Goal: Task Accomplishment & Management: Use online tool/utility

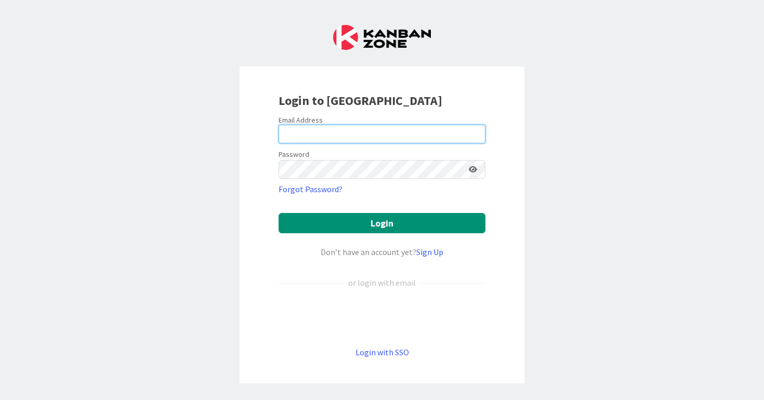
click at [367, 135] on input "email" at bounding box center [382, 134] width 207 height 19
type input "[PERSON_NAME][EMAIL_ADDRESS][PERSON_NAME][DOMAIN_NAME]"
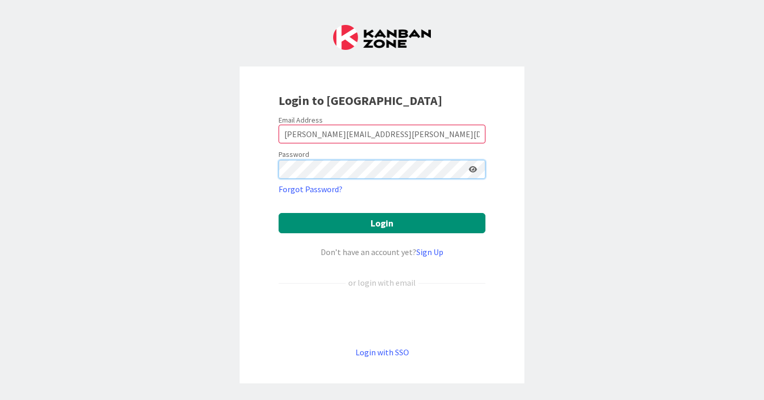
click at [279, 213] on button "Login" at bounding box center [382, 223] width 207 height 20
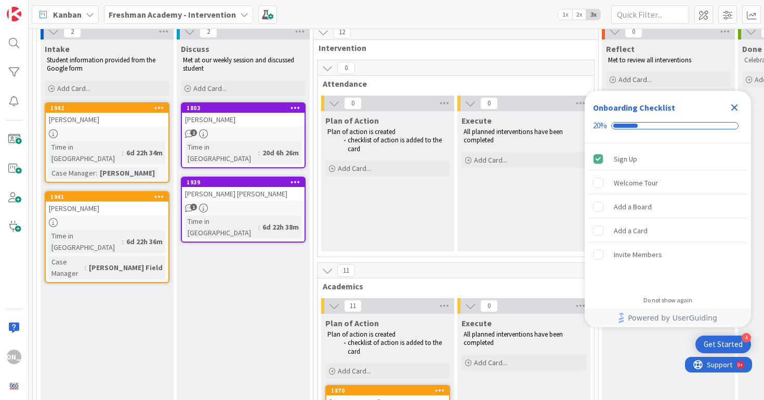
scroll to position [83, 0]
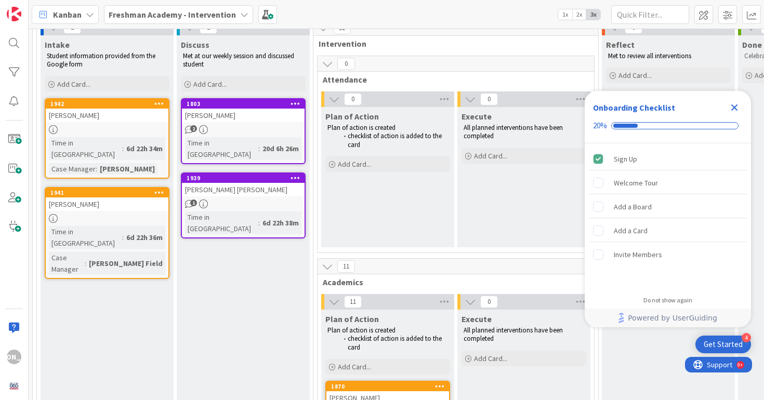
click at [236, 200] on div "1" at bounding box center [243, 204] width 123 height 9
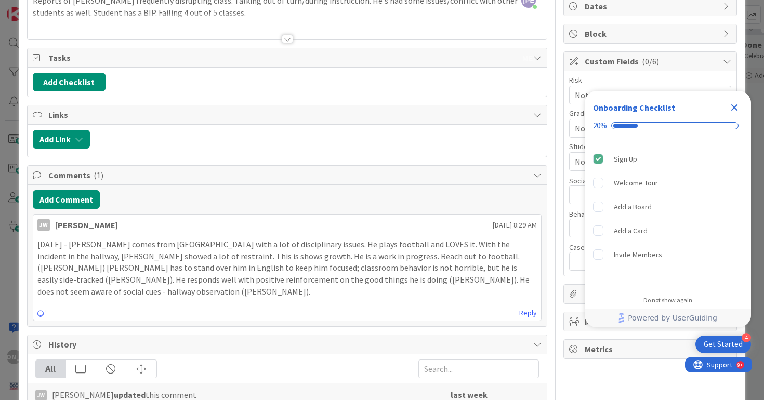
scroll to position [146, 0]
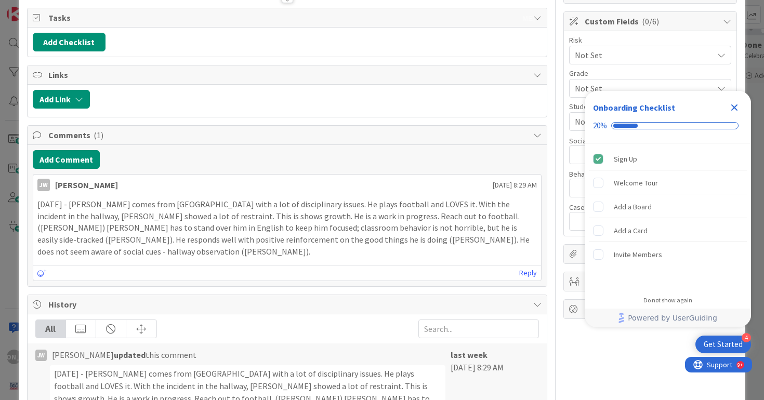
click at [734, 104] on icon "Close Checklist" at bounding box center [734, 107] width 12 height 12
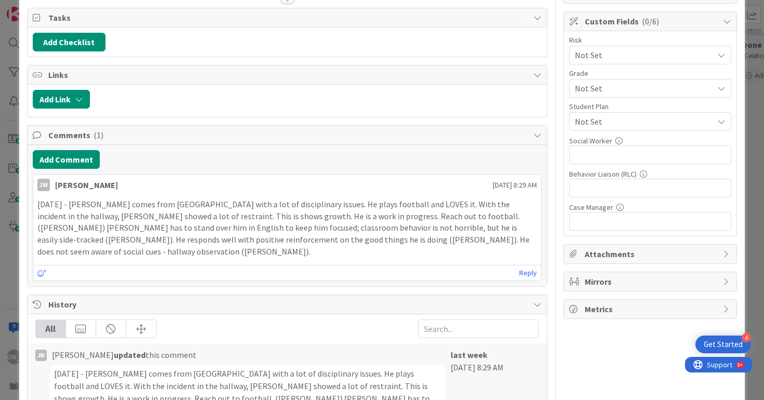
scroll to position [0, 0]
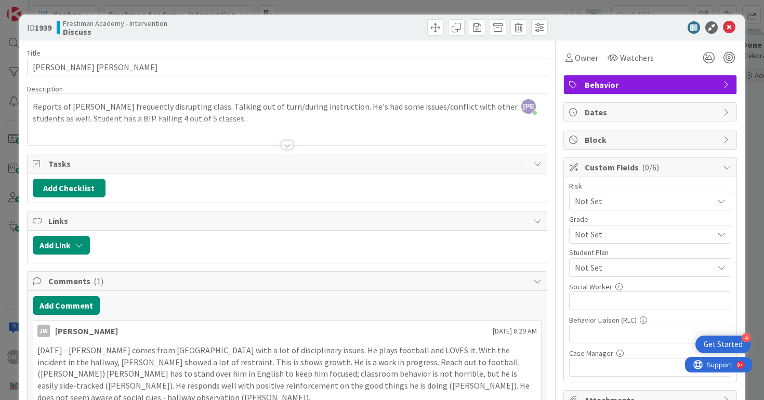
click at [730, 25] on icon at bounding box center [729, 27] width 12 height 12
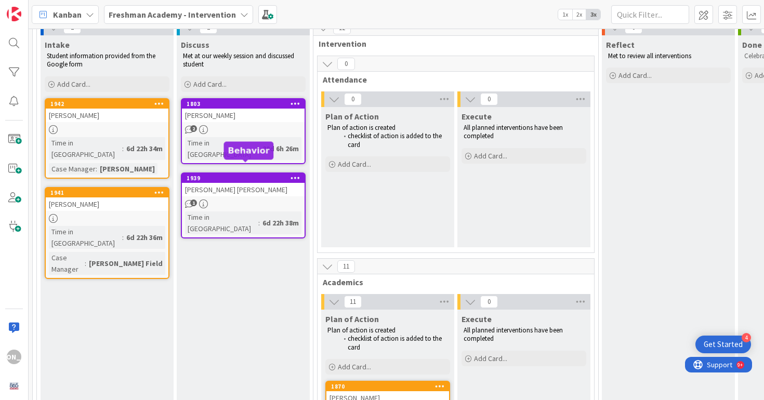
click at [232, 136] on link "1803 Deagan Divine 2 Time in [GEOGRAPHIC_DATA] : 20d 6h 26m" at bounding box center [243, 131] width 125 height 66
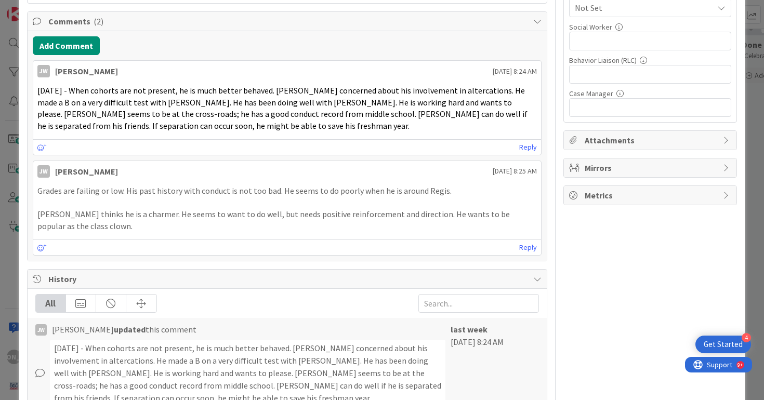
scroll to position [2, 0]
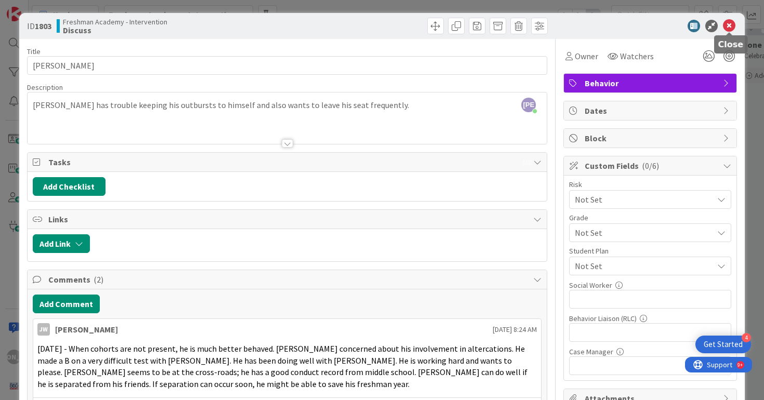
click at [728, 26] on icon at bounding box center [729, 26] width 12 height 12
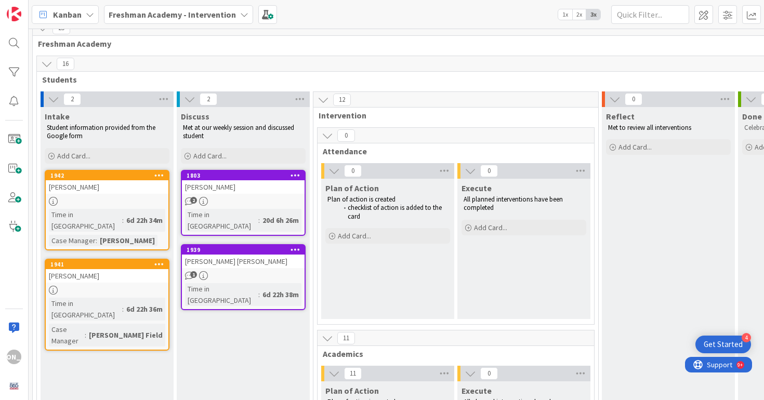
scroll to position [17, 0]
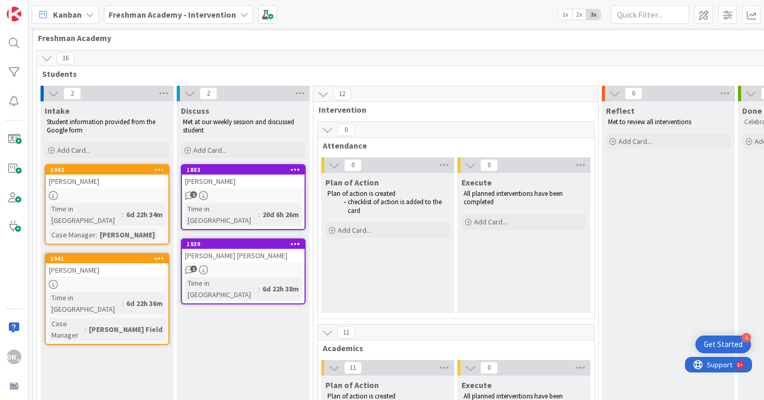
click at [269, 249] on div "[PERSON_NAME] [PERSON_NAME]" at bounding box center [243, 256] width 123 height 14
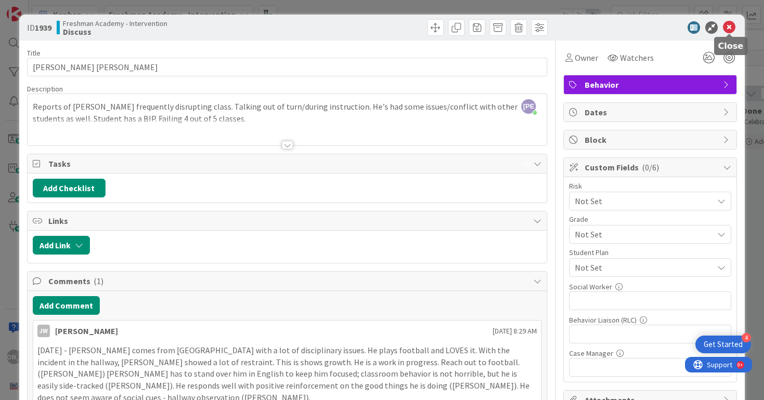
click at [731, 26] on icon at bounding box center [729, 27] width 12 height 12
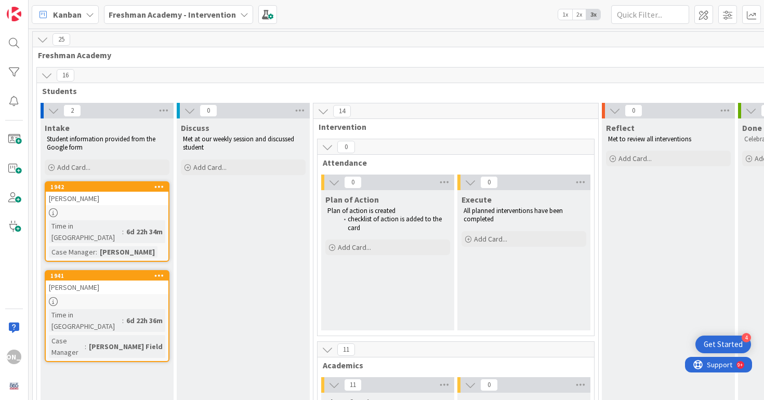
click at [125, 207] on link "1942 [PERSON_NAME] Time in [GEOGRAPHIC_DATA] : 6d 22h 34m Case Manager : [PERSO…" at bounding box center [107, 221] width 125 height 81
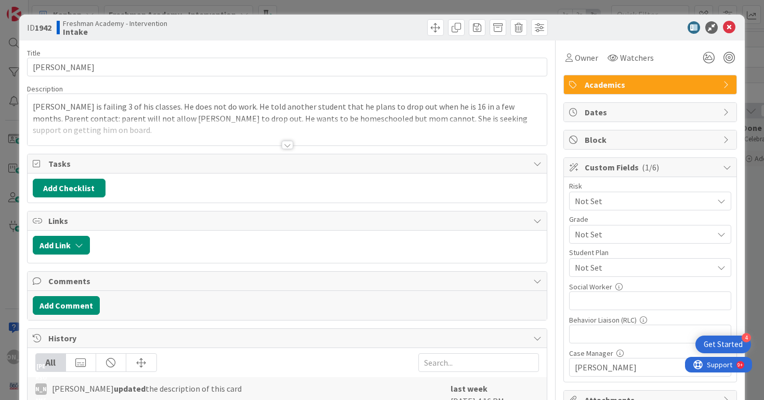
click at [285, 144] on div at bounding box center [287, 145] width 11 height 8
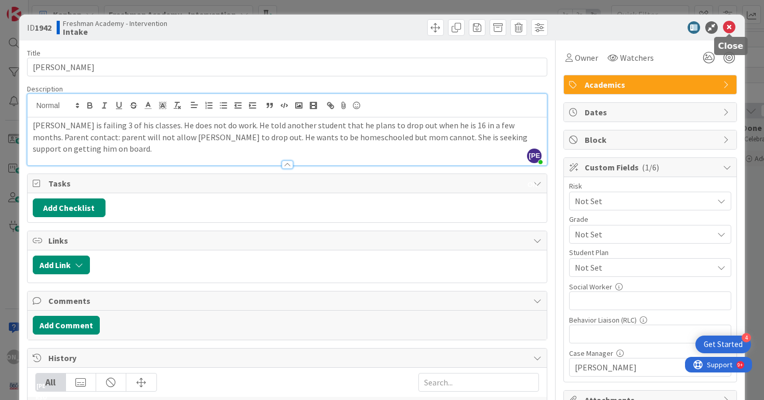
click at [734, 28] on icon at bounding box center [729, 27] width 12 height 12
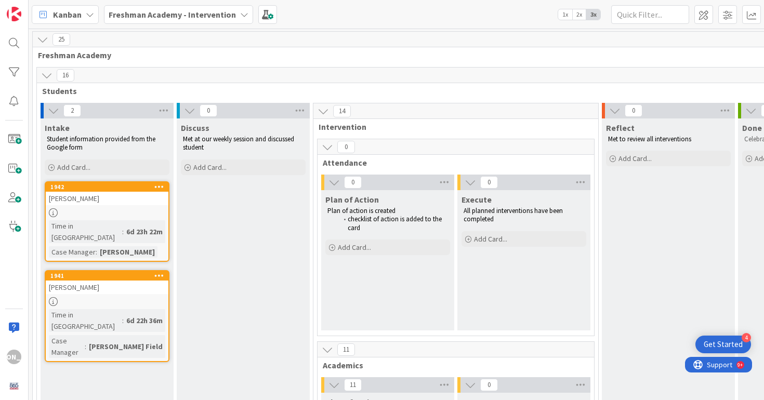
click at [128, 209] on div at bounding box center [107, 212] width 123 height 9
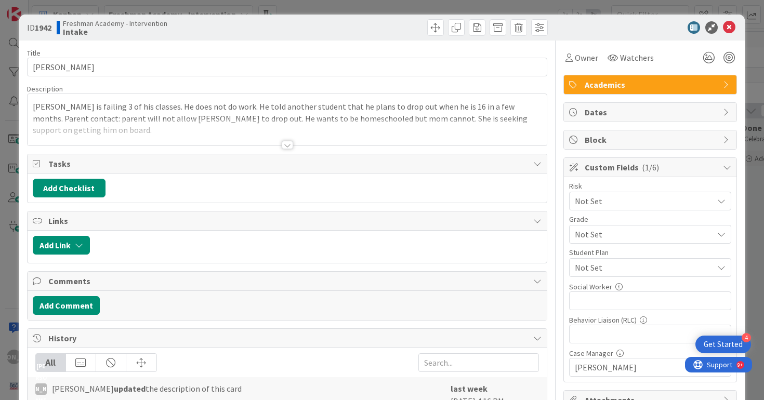
click at [297, 151] on div "Title 14 / 128 [PERSON_NAME] Description [PERSON_NAME] is failing 3 of his clas…" at bounding box center [287, 287] width 521 height 493
click at [292, 147] on div at bounding box center [287, 145] width 11 height 8
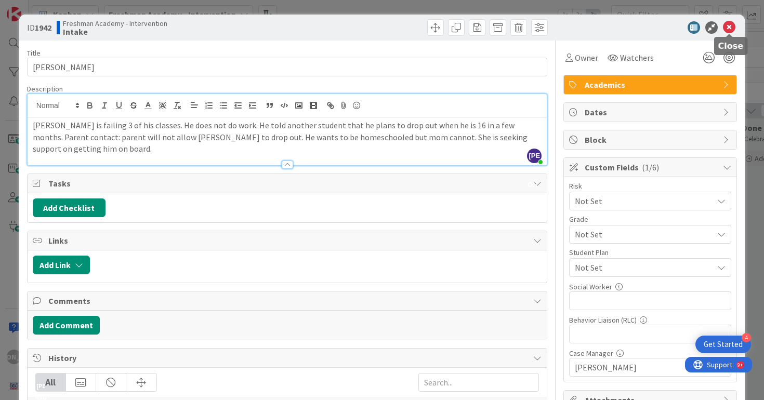
click at [730, 27] on icon at bounding box center [729, 27] width 12 height 12
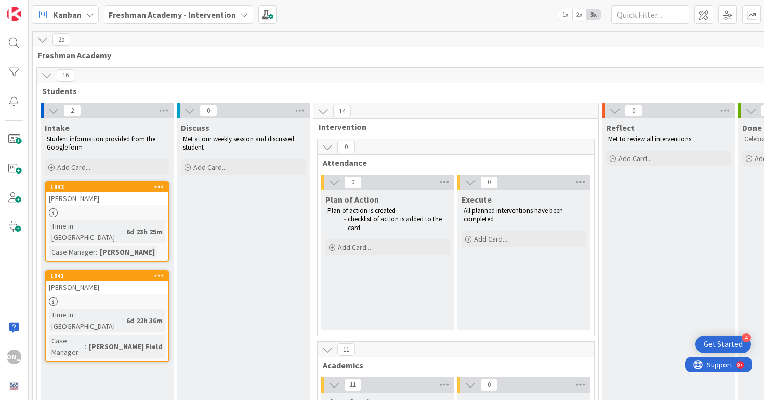
click at [104, 281] on div "[PERSON_NAME]" at bounding box center [107, 288] width 123 height 14
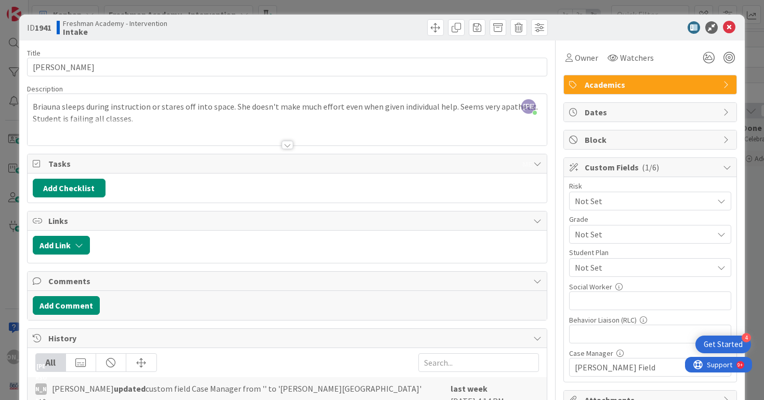
click at [287, 144] on div at bounding box center [287, 145] width 11 height 8
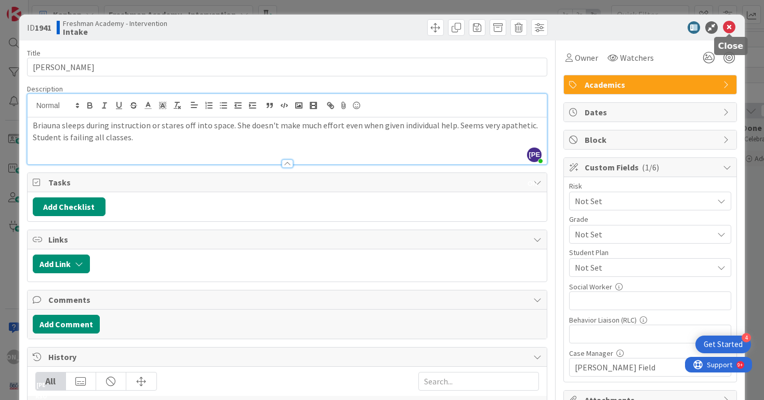
click at [728, 29] on icon at bounding box center [729, 27] width 12 height 12
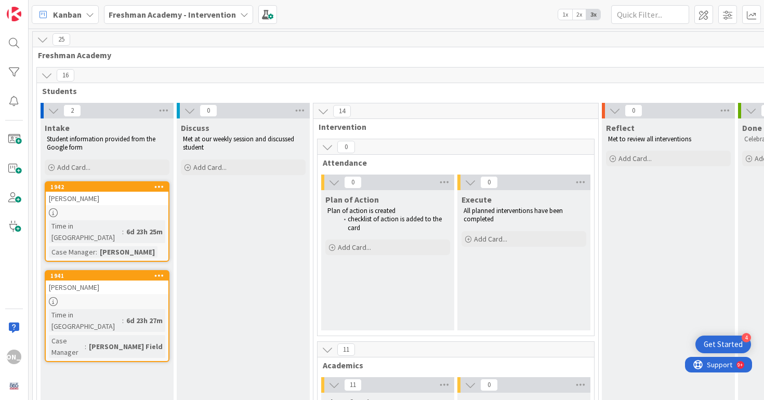
click at [159, 186] on icon at bounding box center [159, 186] width 10 height 7
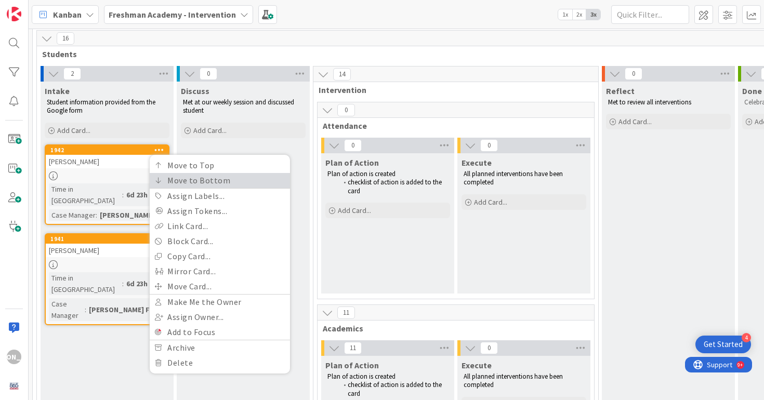
scroll to position [38, 0]
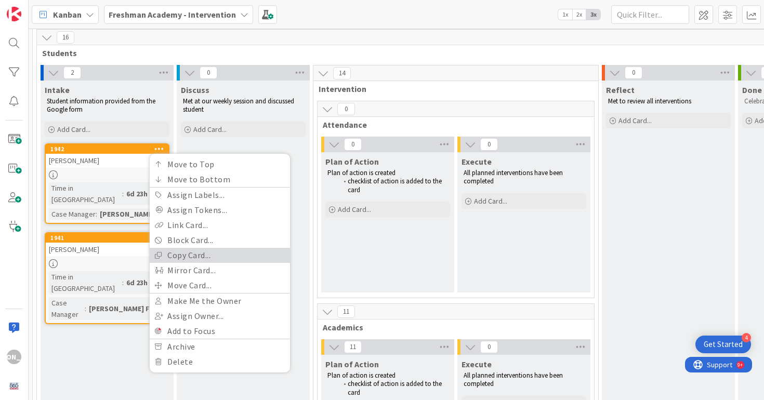
click at [186, 250] on link "Copy Card..." at bounding box center [220, 255] width 140 height 15
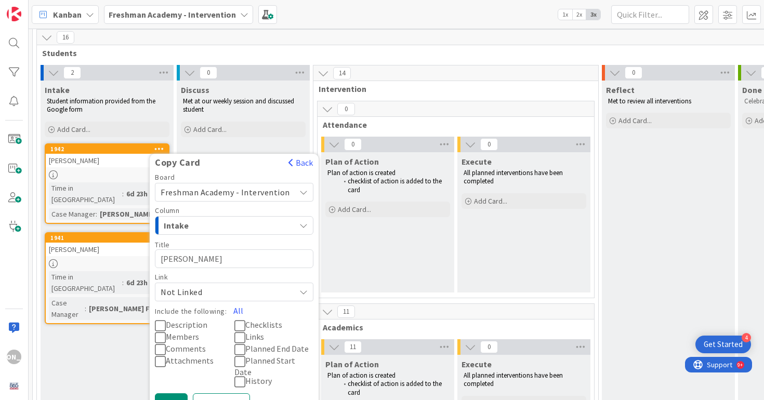
click at [192, 257] on textarea "[PERSON_NAME]" at bounding box center [234, 258] width 158 height 19
type textarea "x"
type textarea "A"
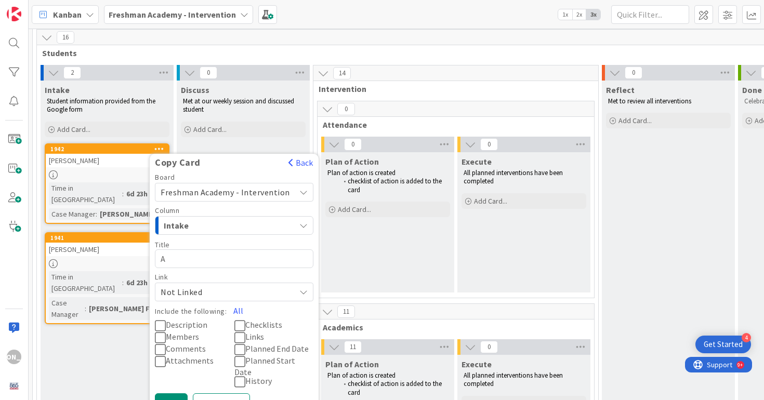
type textarea "x"
type textarea "Al"
type textarea "x"
type textarea "Ale"
type textarea "x"
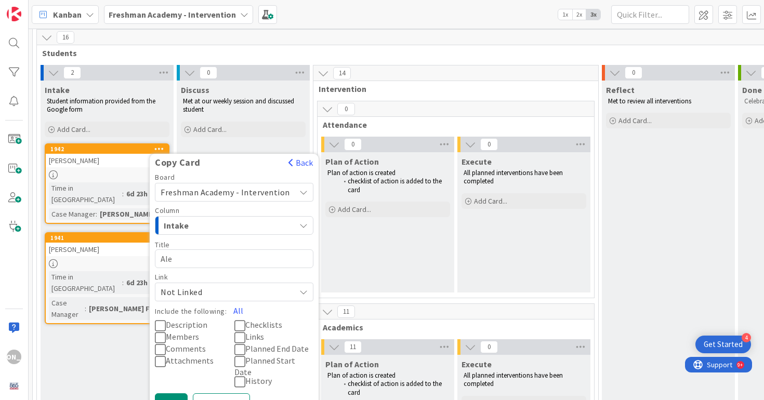
type textarea "[PERSON_NAME]"
type textarea "x"
type textarea "[PERSON_NAME]"
type textarea "x"
type textarea "[PERSON_NAME]"
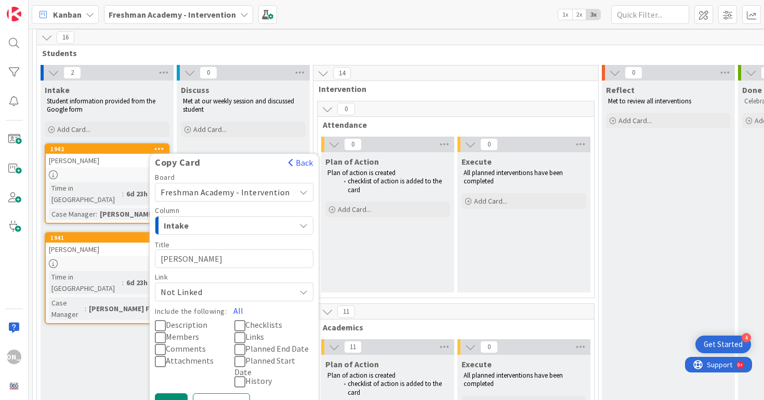
type textarea "x"
type textarea "[PERSON_NAME] [PERSON_NAME]"
type textarea "x"
type textarea "[PERSON_NAME]"
type textarea "x"
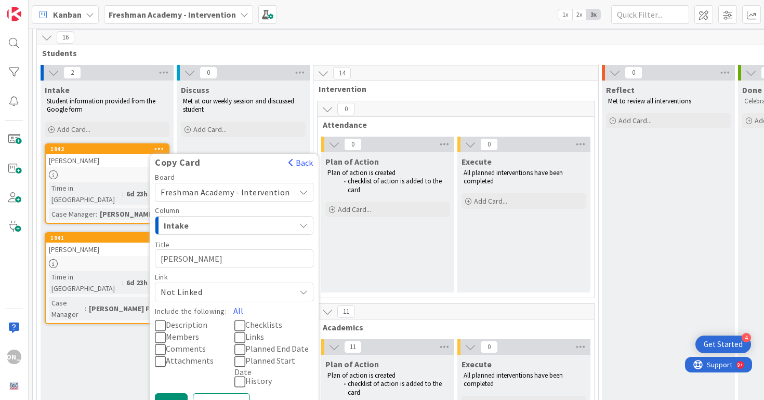
type textarea "[PERSON_NAME]"
type textarea "x"
type textarea "[PERSON_NAME]"
type textarea "x"
type textarea "[PERSON_NAME]"
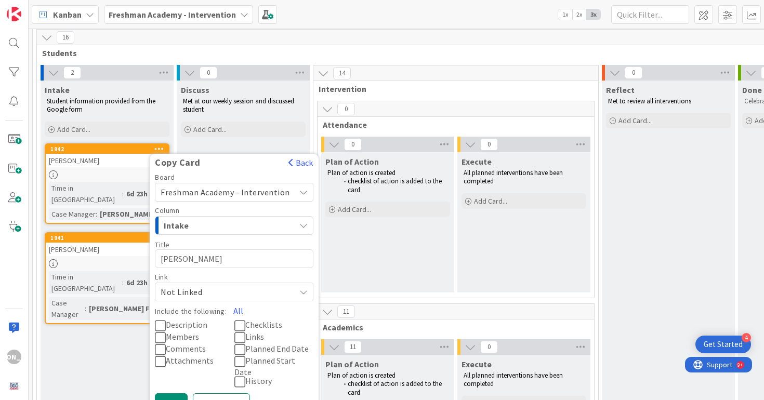
type textarea "x"
type textarea "[PERSON_NAME]"
type textarea "x"
type textarea "[PERSON_NAME]"
type textarea "x"
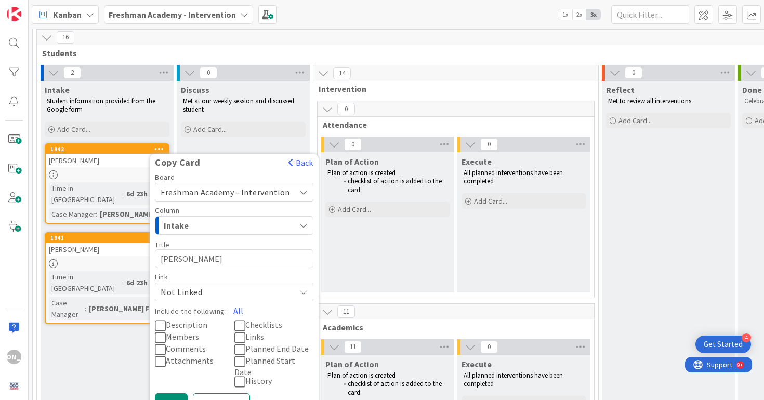
type textarea "[PERSON_NAME]"
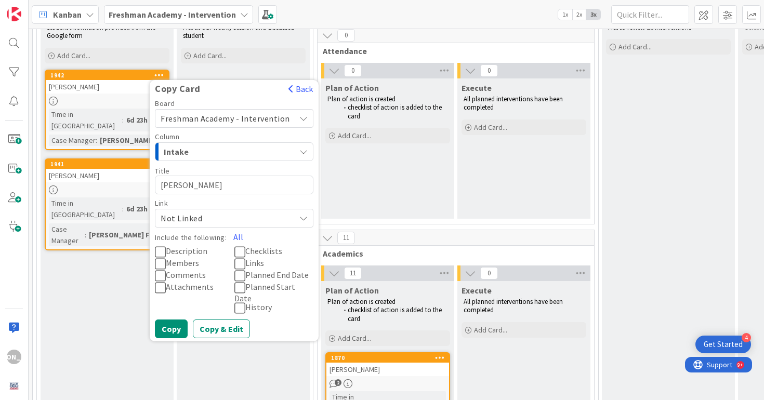
scroll to position [131, 0]
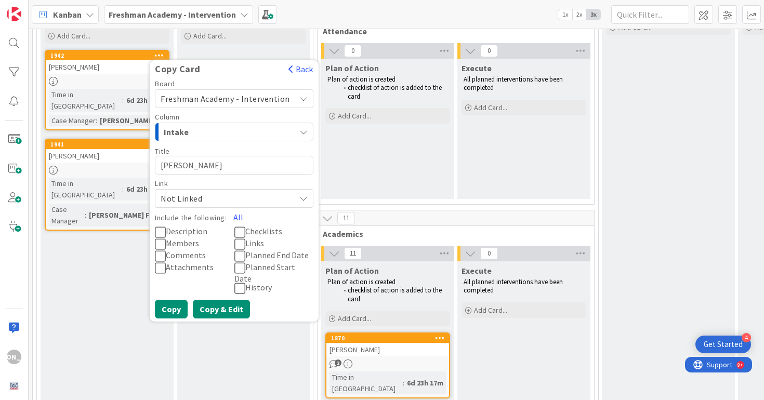
click at [207, 300] on button "Copy & Edit" at bounding box center [221, 309] width 57 height 19
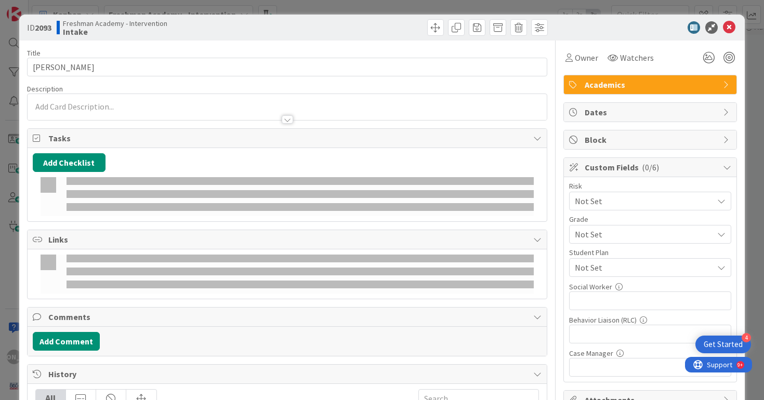
type textarea "x"
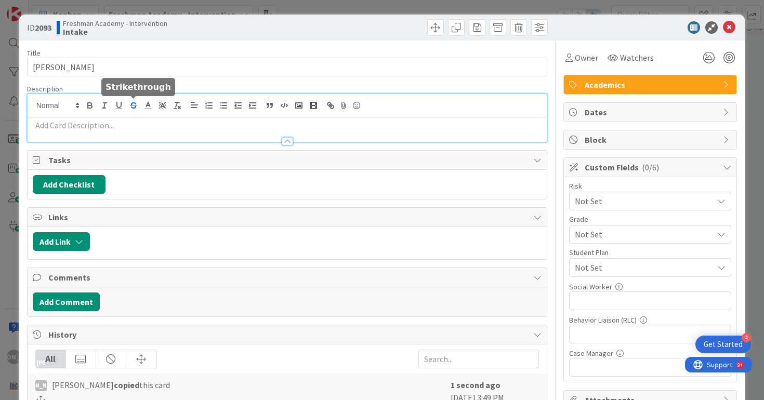
click at [136, 103] on div at bounding box center [288, 118] width 520 height 48
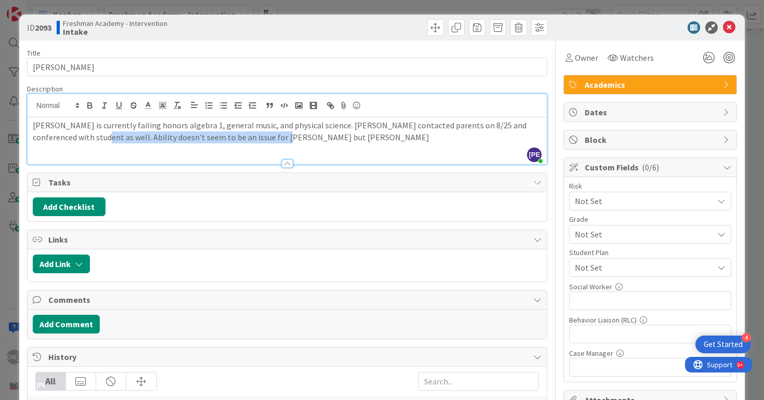
drag, startPoint x: 50, startPoint y: 141, endPoint x: 249, endPoint y: 142, distance: 199.0
click at [249, 142] on p "[PERSON_NAME] is currently failing honors algebra 1, general music, and physica…" at bounding box center [287, 131] width 509 height 23
click at [454, 146] on div "[PERSON_NAME] is currently failing honors algebra 1, general music, and physica…" at bounding box center [288, 140] width 520 height 47
click at [731, 29] on icon at bounding box center [729, 27] width 12 height 12
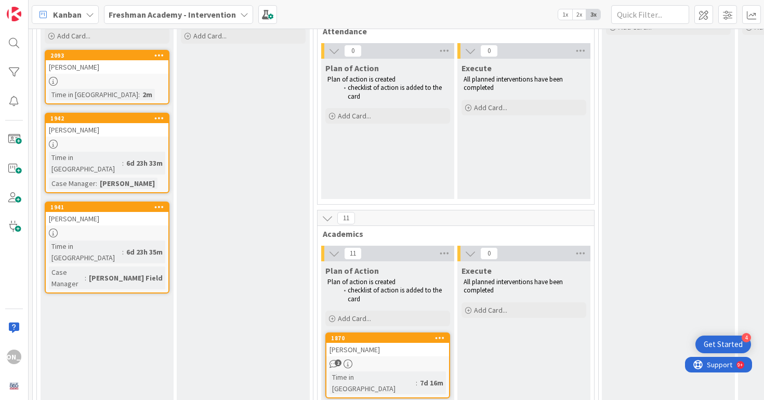
click at [162, 52] on icon at bounding box center [159, 54] width 10 height 7
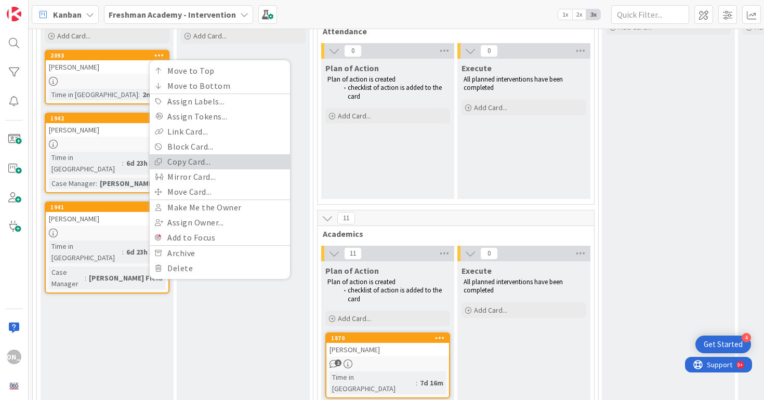
click at [171, 159] on link "Copy Card..." at bounding box center [220, 161] width 140 height 15
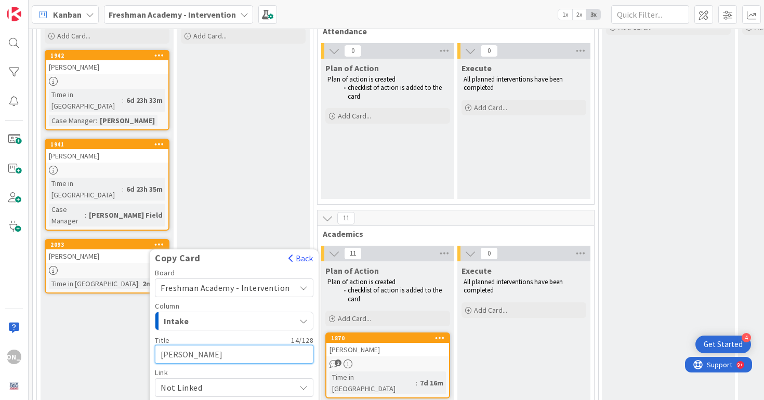
click at [202, 345] on textarea "[PERSON_NAME]" at bounding box center [234, 354] width 158 height 19
type textarea "x"
type textarea "A"
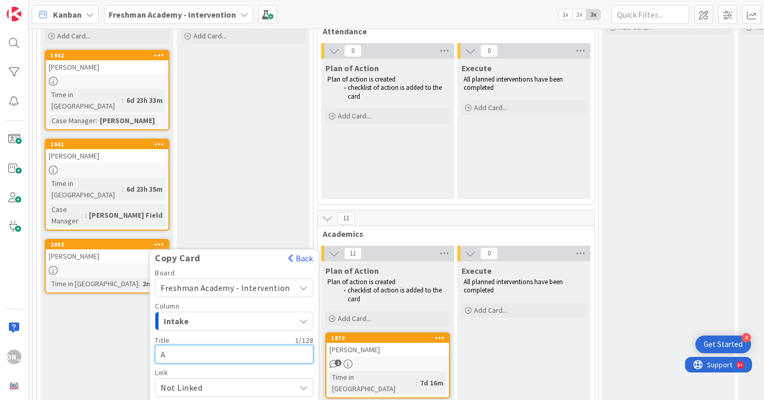
type textarea "x"
type textarea "Al"
type textarea "x"
type textarea "Ale"
type textarea "x"
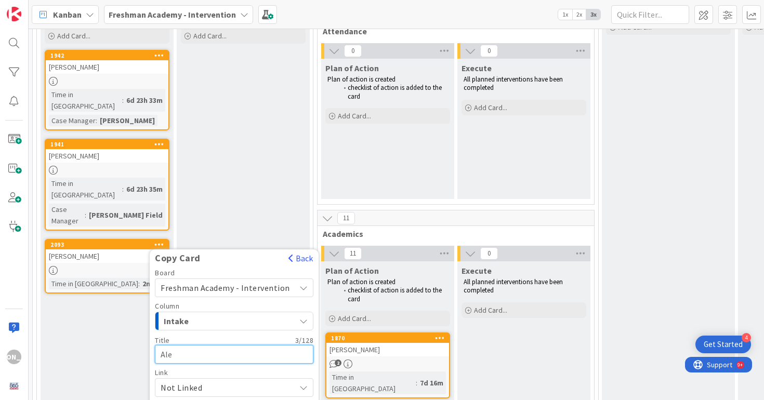
type textarea "Alea"
type textarea "x"
type textarea "Aleah"
type textarea "x"
type textarea "Aleah"
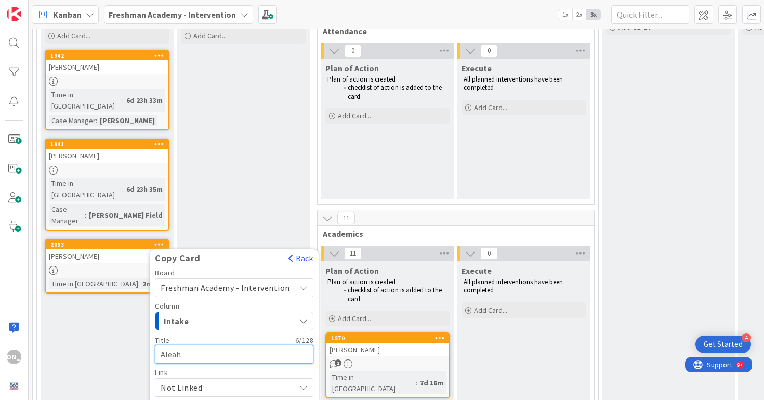
type textarea "x"
type textarea "[PERSON_NAME]"
type textarea "x"
type textarea "[PERSON_NAME]"
type textarea "x"
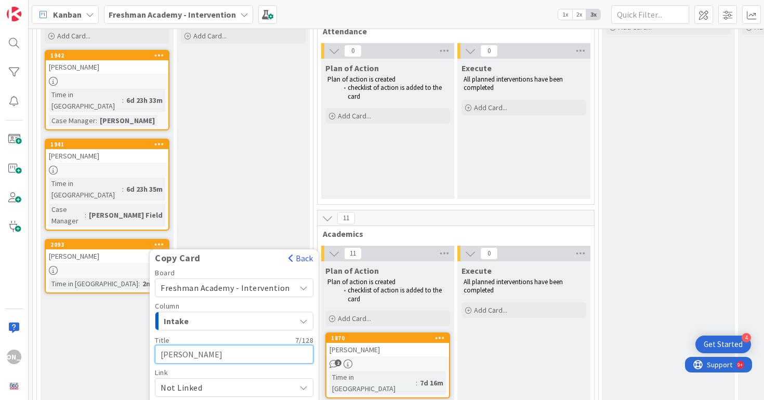
type textarea "[PERSON_NAME]"
type textarea "x"
type textarea "[PERSON_NAME]"
type textarea "x"
type textarea "[PERSON_NAME]"
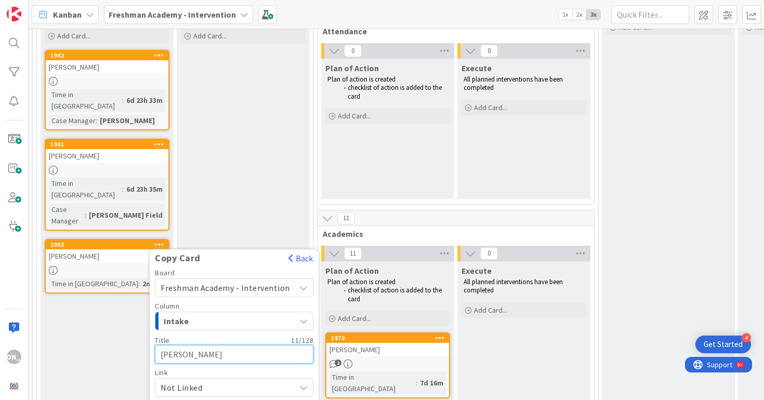
type textarea "x"
type textarea "[PERSON_NAME]"
type textarea "x"
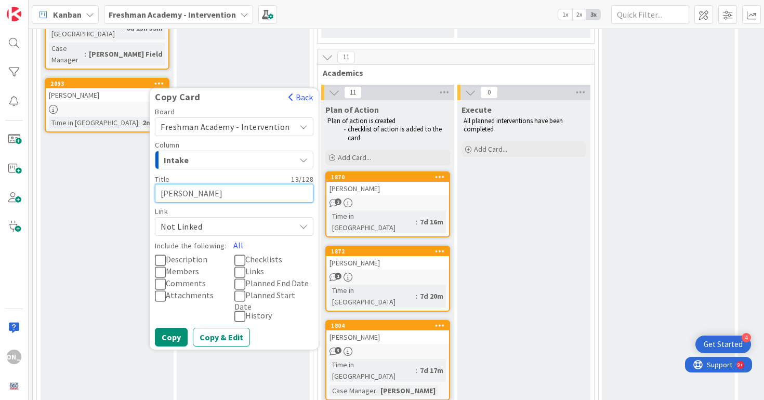
scroll to position [307, 0]
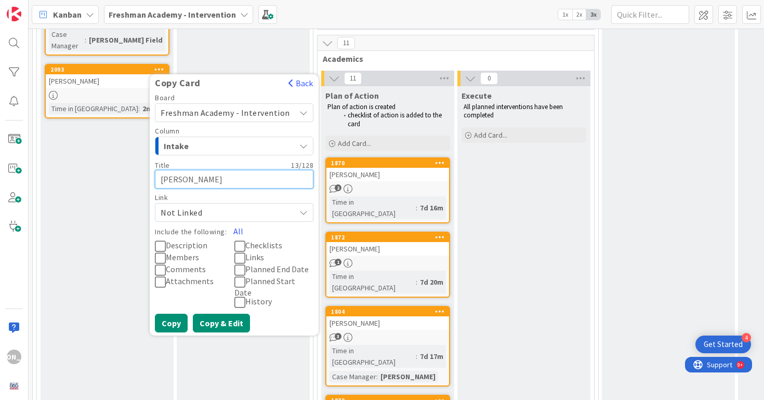
type textarea "[PERSON_NAME]"
click at [212, 314] on button "Copy & Edit" at bounding box center [221, 323] width 57 height 19
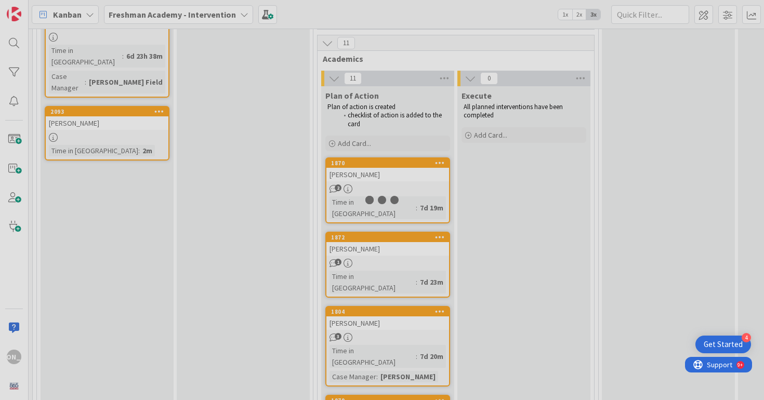
scroll to position [349, 0]
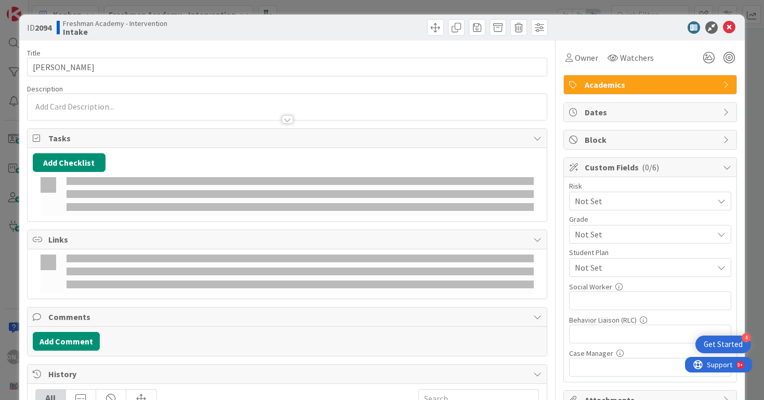
type textarea "x"
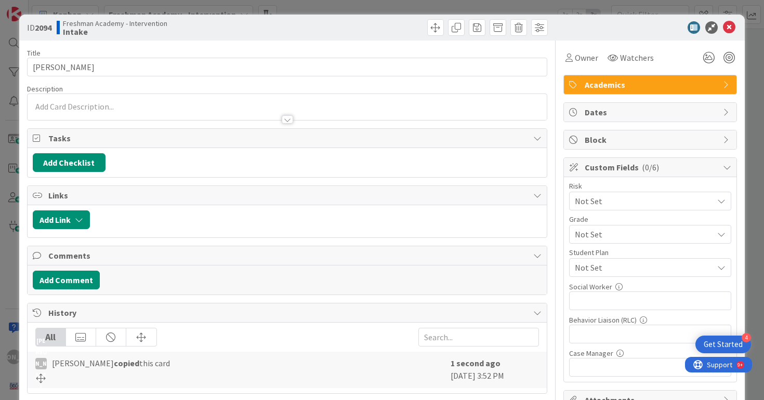
scroll to position [0, 0]
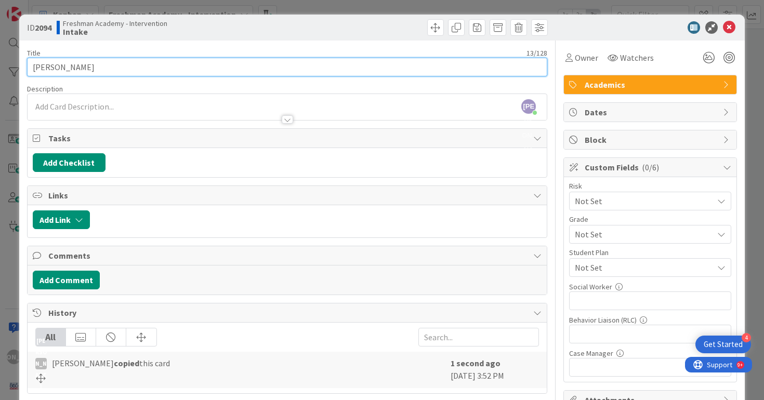
click at [175, 59] on input "[PERSON_NAME]" at bounding box center [287, 67] width 521 height 19
click at [173, 71] on input "[PERSON_NAME]" at bounding box center [287, 67] width 521 height 19
type input "[PERSON_NAME]"
type textarea "x"
type input "[PERSON_NAME]"
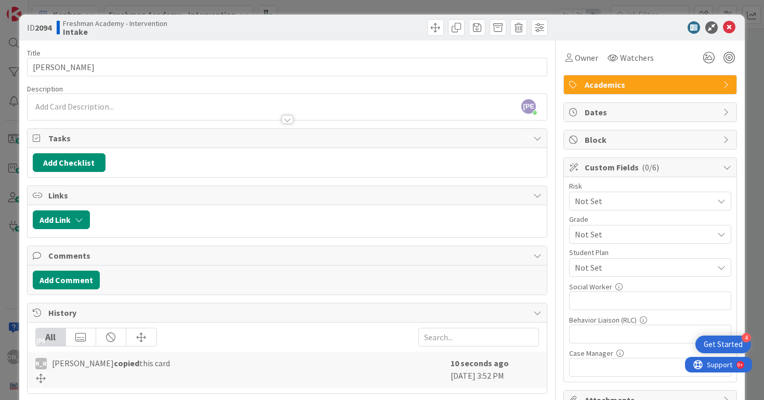
click at [147, 100] on div "[PERSON_NAME] just joined" at bounding box center [288, 107] width 520 height 26
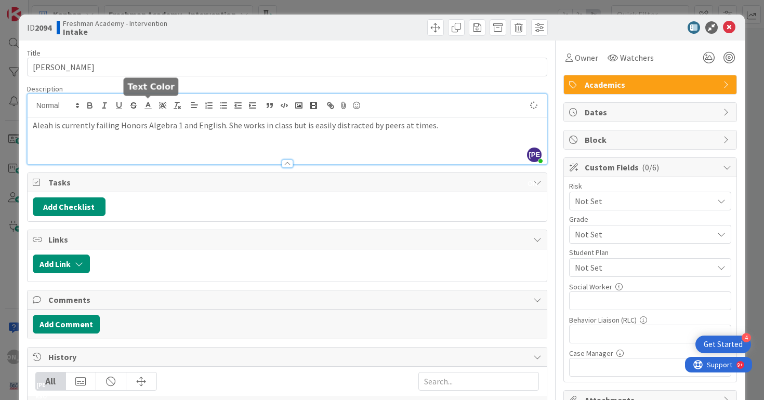
scroll to position [369, 0]
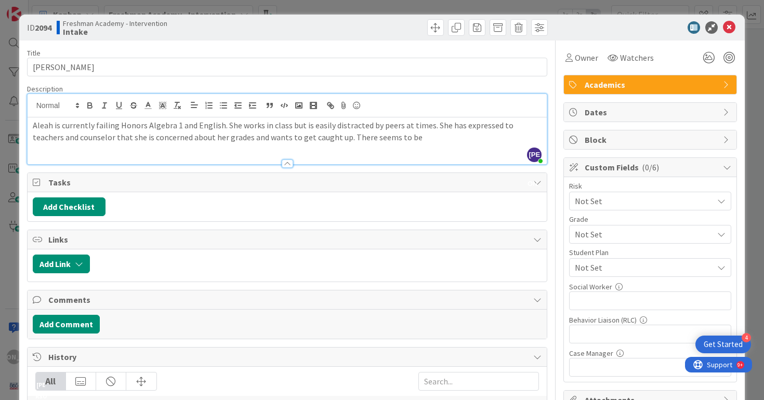
drag, startPoint x: 382, startPoint y: 141, endPoint x: 316, endPoint y: 139, distance: 66.0
click at [316, 139] on p "Aleah is currently failing Honors Algebra 1 and English. She works in class but…" at bounding box center [287, 131] width 509 height 23
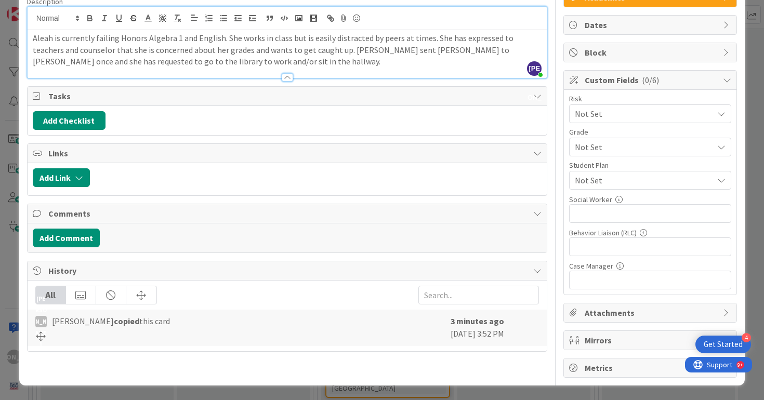
scroll to position [0, 0]
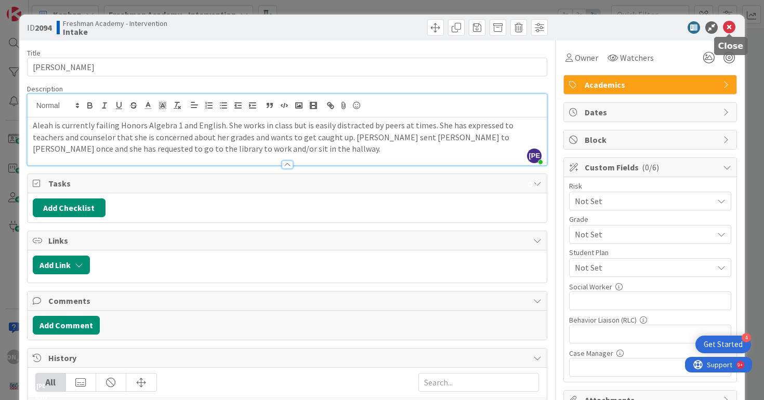
click at [730, 29] on icon at bounding box center [729, 27] width 12 height 12
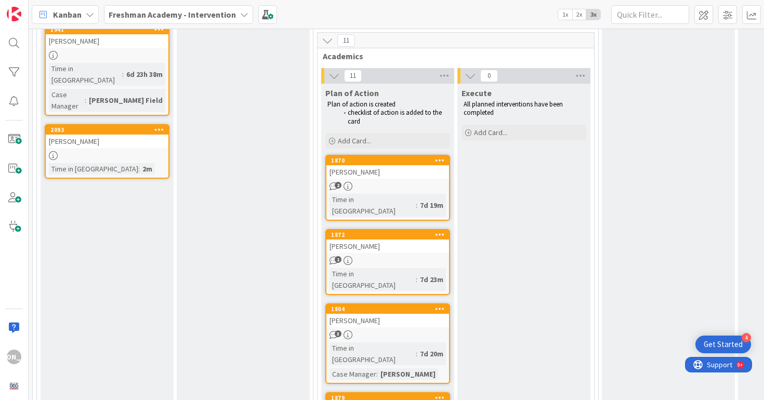
scroll to position [161, 0]
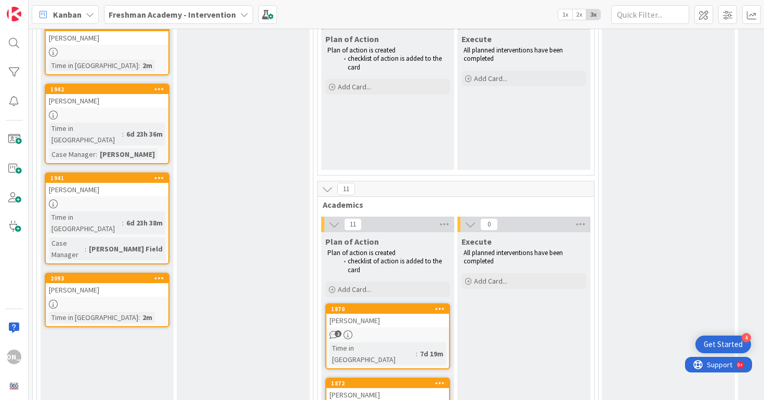
click at [158, 274] on icon at bounding box center [159, 277] width 10 height 7
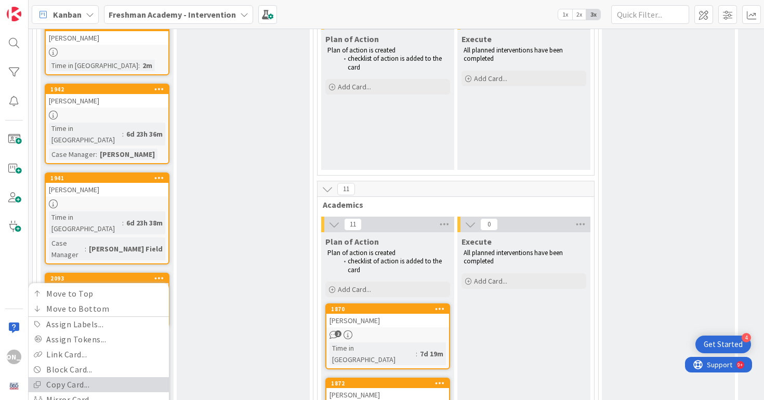
click at [110, 377] on link "Copy Card..." at bounding box center [99, 384] width 140 height 15
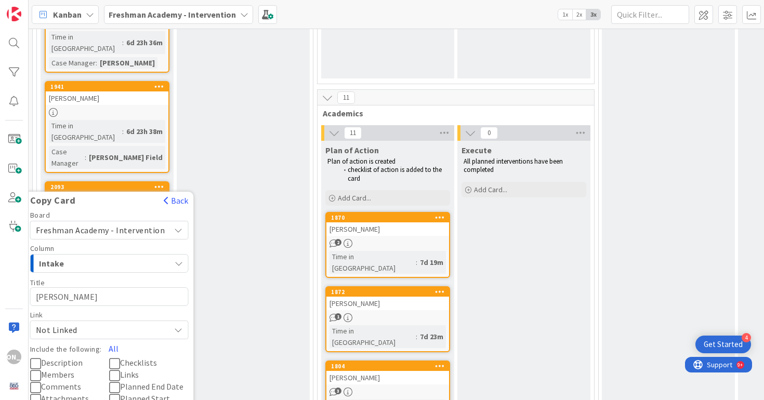
scroll to position [257, 0]
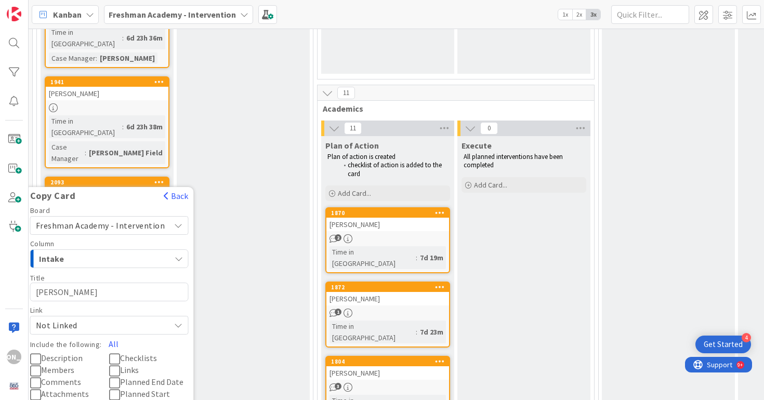
click at [137, 283] on textarea "[PERSON_NAME]" at bounding box center [109, 292] width 158 height 19
type textarea "x"
type textarea "B"
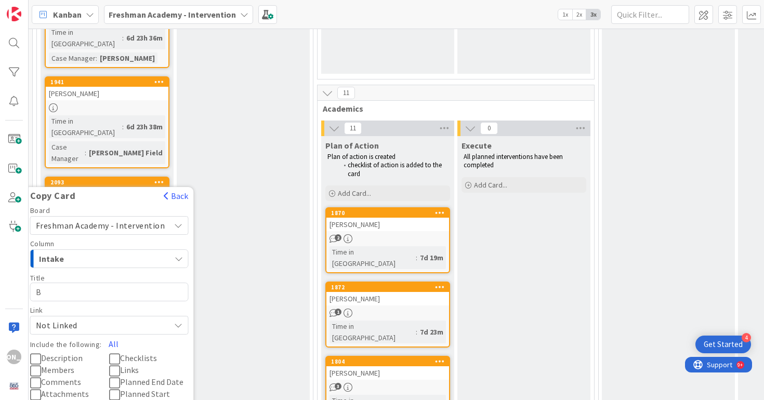
type textarea "x"
type textarea "Be"
type textarea "x"
type textarea "Ben"
type textarea "x"
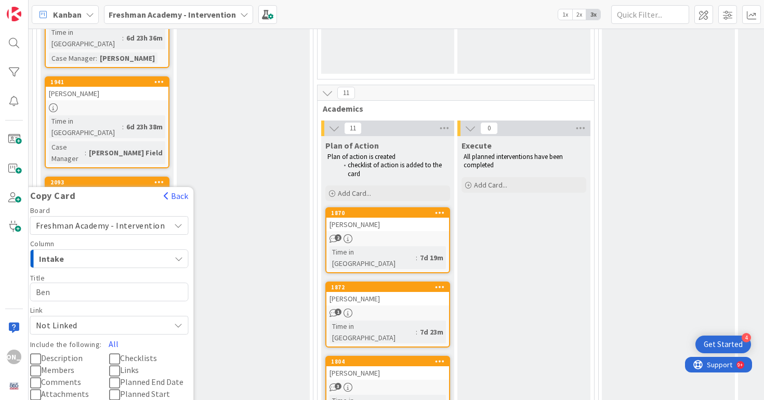
type textarea "Bent"
type textarea "x"
type textarea "Bentl"
type textarea "x"
type textarea "[PERSON_NAME]"
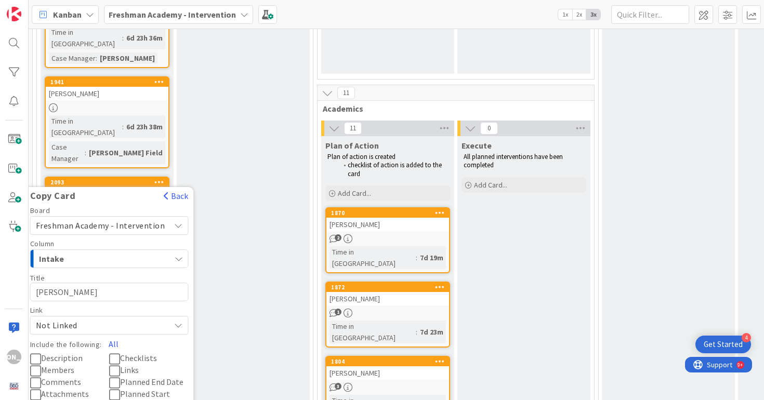
type textarea "x"
type textarea "Bentley"
type textarea "x"
type textarea "Bentley B"
type textarea "x"
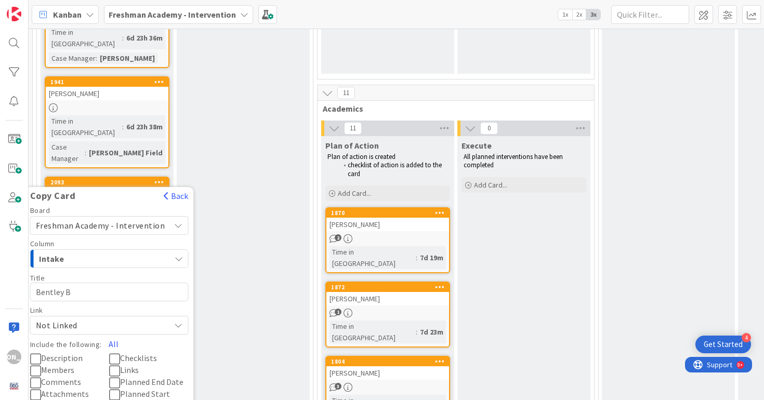
type textarea "Bentley Be"
type textarea "x"
type textarea "Bentley Bee"
type textarea "x"
type textarea "Bentley [PERSON_NAME]"
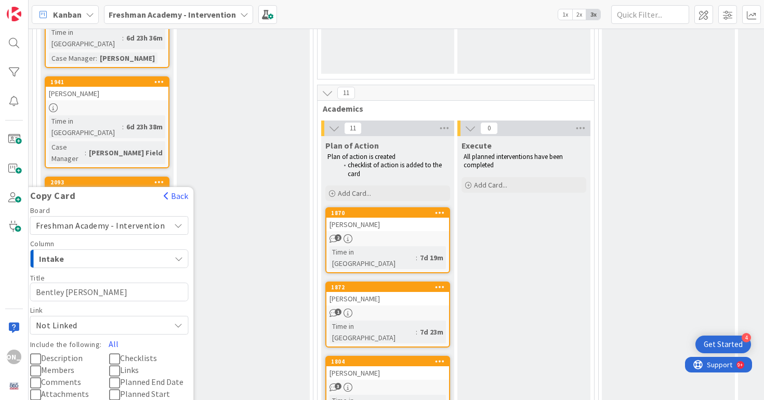
type textarea "x"
type textarea "Bentley Beele"
type textarea "x"
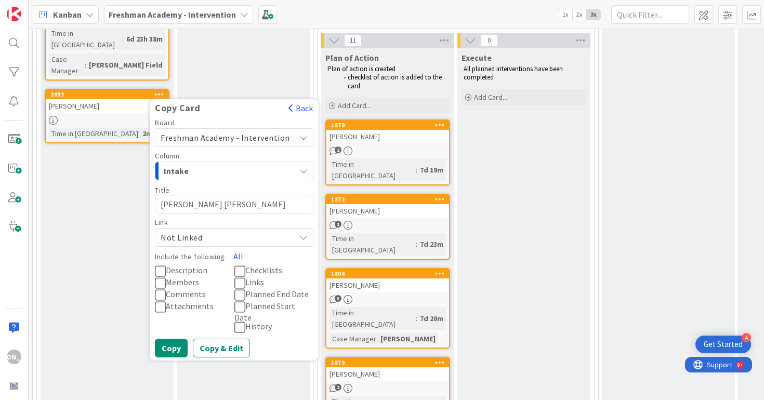
scroll to position [352, 0]
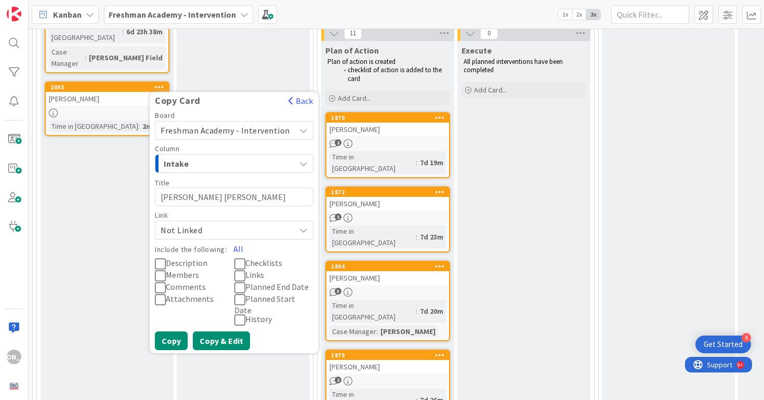
type textarea "[PERSON_NAME] [PERSON_NAME]"
click at [207, 332] on button "Copy & Edit" at bounding box center [221, 341] width 57 height 19
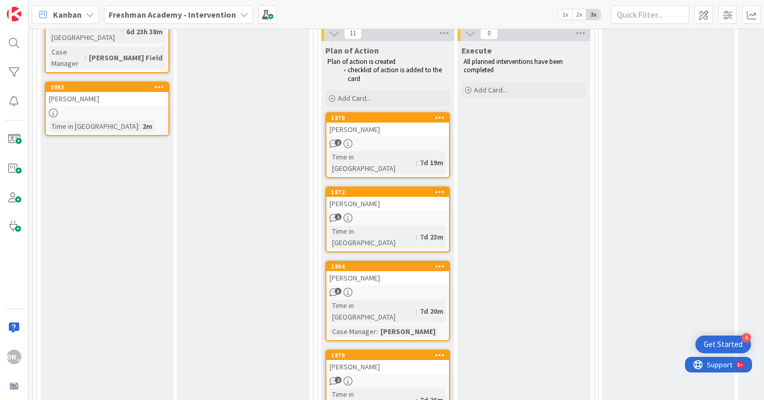
scroll to position [394, 0]
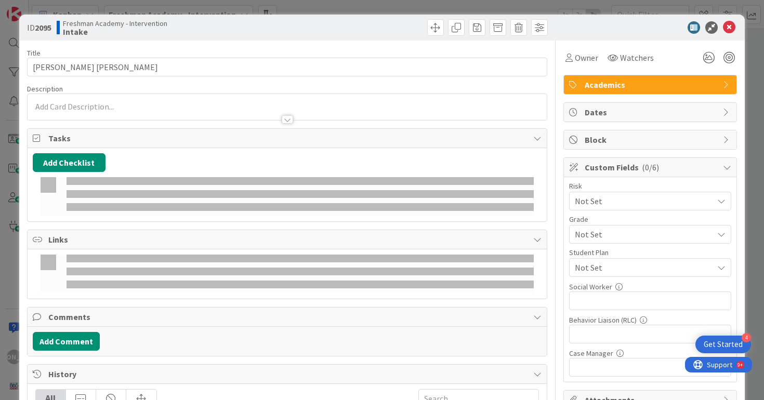
type textarea "x"
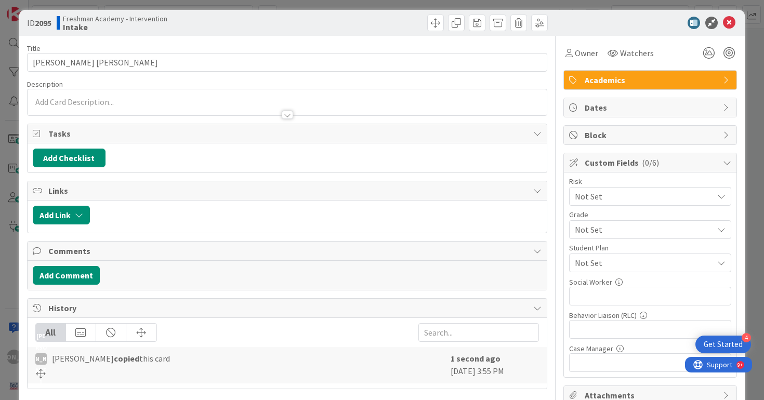
scroll to position [0, 0]
click at [145, 99] on div at bounding box center [288, 102] width 520 height 26
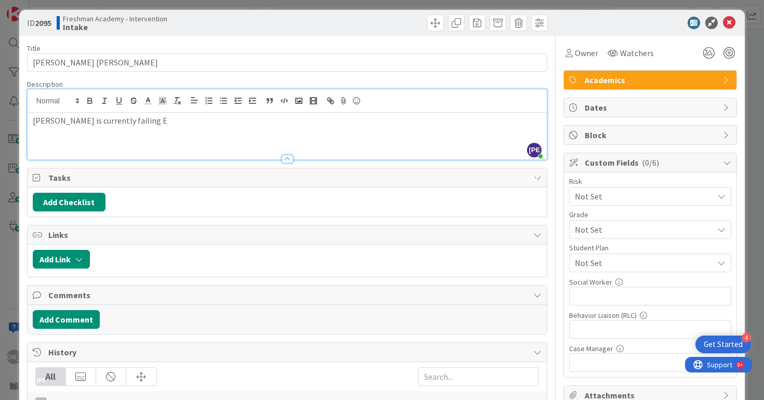
scroll to position [400, 0]
click at [260, 116] on p "[PERSON_NAME] is currently failing all classes except wellness. [PERSON_NAME] r…" at bounding box center [287, 121] width 509 height 12
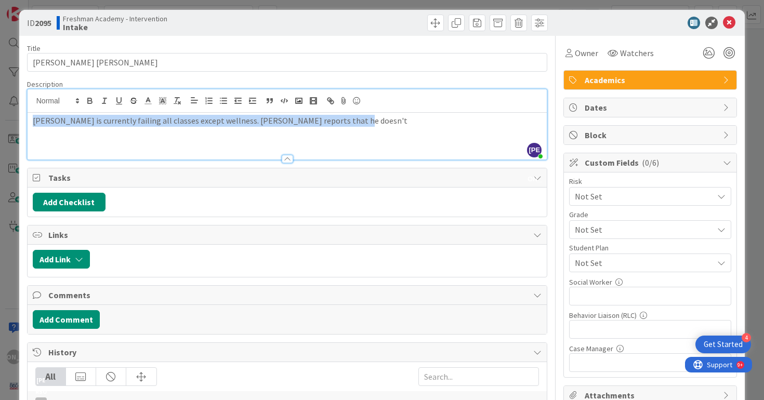
click at [260, 116] on p "[PERSON_NAME] is currently failing all classes except wellness. [PERSON_NAME] r…" at bounding box center [287, 121] width 509 height 12
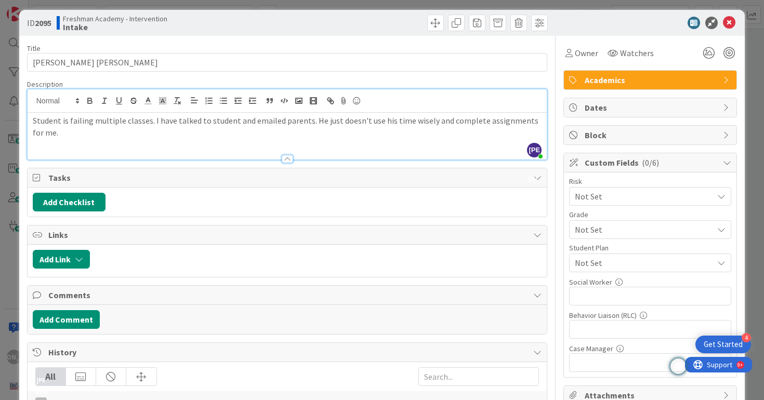
click at [150, 122] on p "Student is failing multiple classes. I have talked to student and emailed paren…" at bounding box center [287, 126] width 509 height 23
drag, startPoint x: 151, startPoint y: 124, endPoint x: 92, endPoint y: 124, distance: 58.2
click at [92, 124] on p "Student is failing multiple classes. I have talked to student and emailed paren…" at bounding box center [287, 126] width 509 height 23
click at [190, 123] on p "Student is failing all classes except Wellness. I have talked to student and em…" at bounding box center [287, 126] width 509 height 23
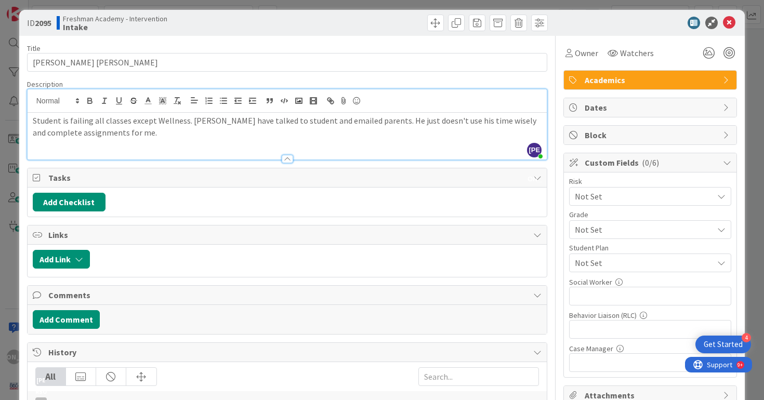
click at [233, 122] on p "Student is failing all classes except Wellness. [PERSON_NAME] have talked to st…" at bounding box center [287, 126] width 509 height 23
click at [293, 135] on p "Student is failing all classes except Wellness. [PERSON_NAME] has talked to stu…" at bounding box center [287, 126] width 509 height 23
click at [375, 136] on p "Student is failing all classes except Wellness. [PERSON_NAME] has talked to stu…" at bounding box center [287, 126] width 509 height 23
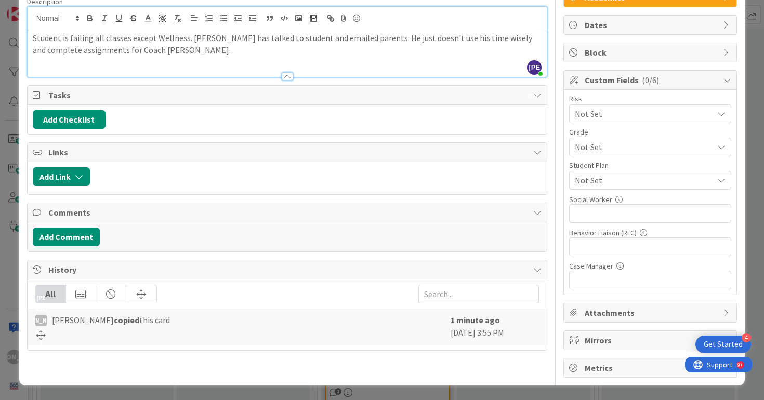
scroll to position [0, 0]
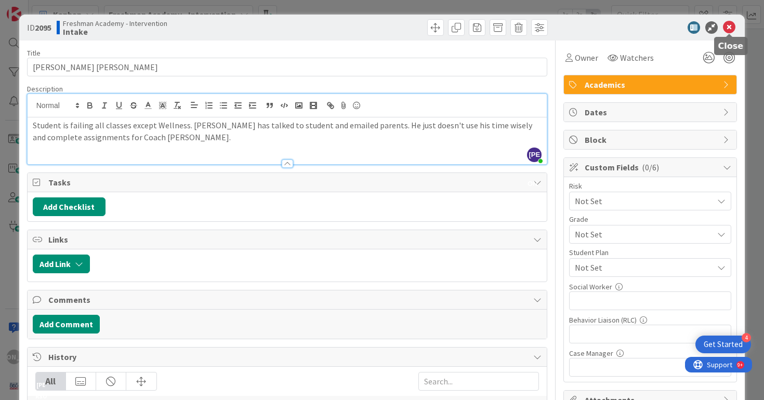
click at [730, 31] on icon at bounding box center [729, 27] width 12 height 12
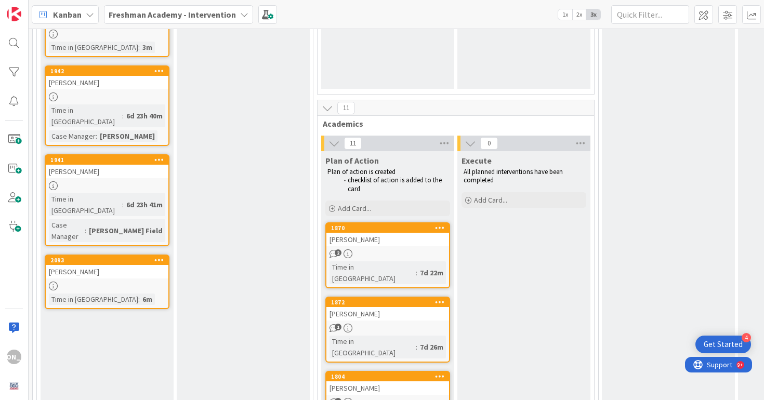
scroll to position [289, 0]
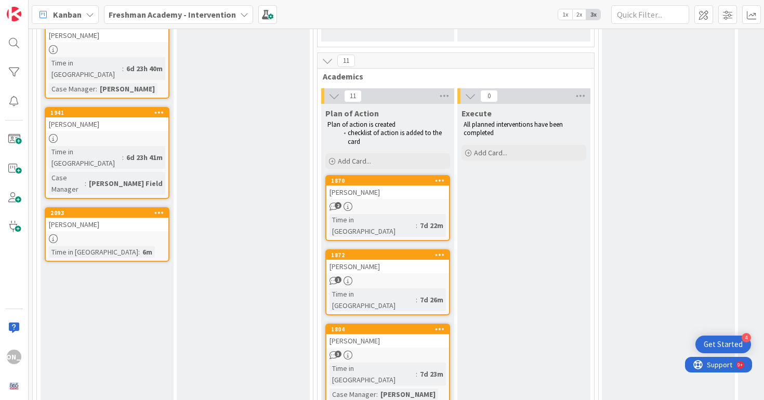
click at [123, 218] on div "[PERSON_NAME]" at bounding box center [107, 225] width 123 height 14
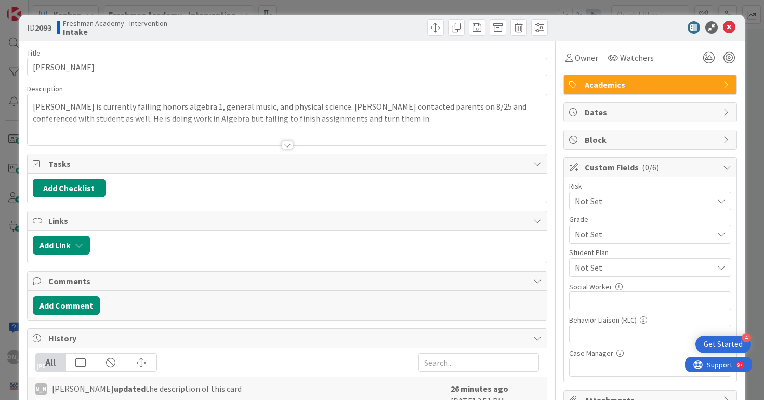
click at [738, 22] on div "ID 2093 Freshman Academy - Intervention Intake" at bounding box center [382, 28] width 726 height 26
click at [727, 25] on icon at bounding box center [729, 27] width 12 height 12
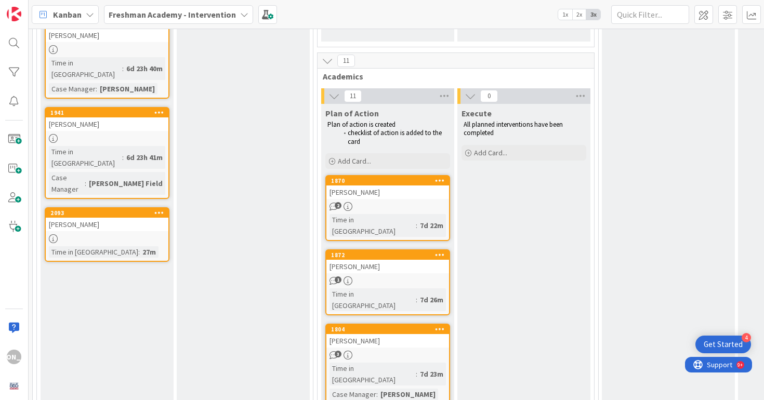
click at [162, 209] on icon at bounding box center [159, 212] width 10 height 7
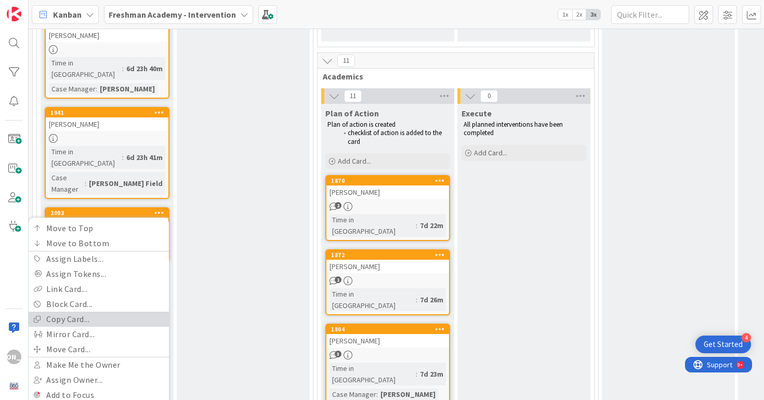
click at [135, 312] on link "Copy Card..." at bounding box center [99, 319] width 140 height 15
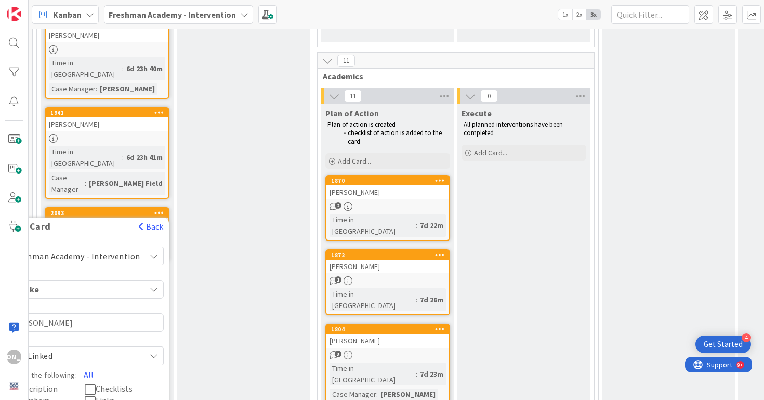
click at [113, 313] on textarea "[PERSON_NAME]" at bounding box center [84, 322] width 158 height 19
type textarea "x"
type textarea "M"
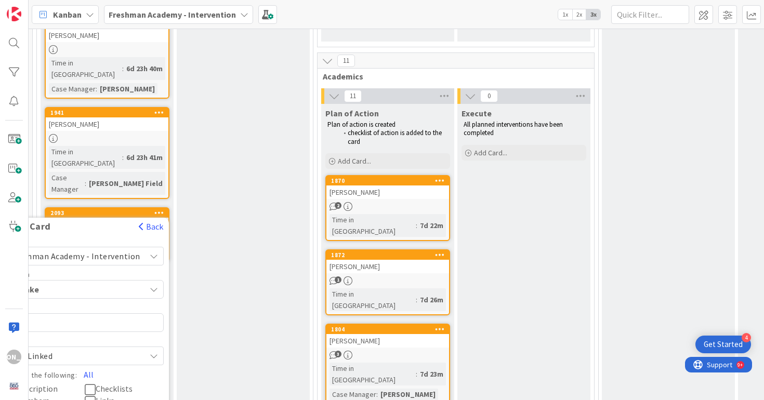
type textarea "x"
type textarea "Ma"
type textarea "x"
type textarea "Mar"
type textarea "x"
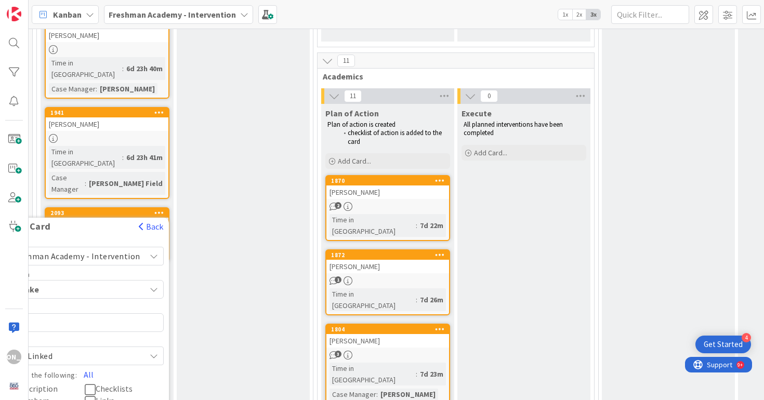
type textarea "Marl"
type textarea "x"
type textarea "Marle"
type textarea "x"
type textarea "[PERSON_NAME]"
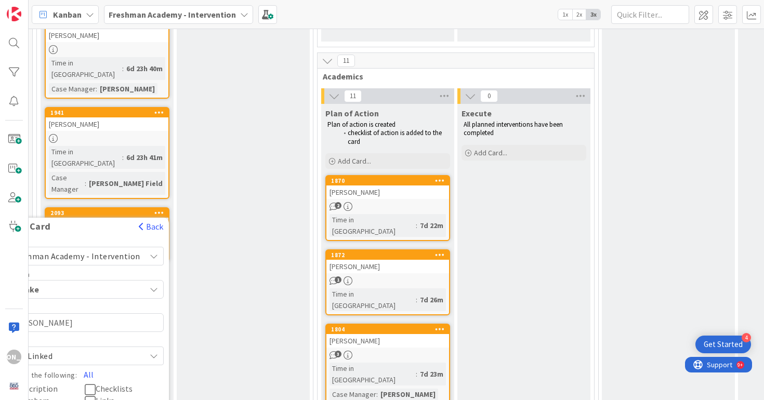
type textarea "x"
type textarea "[PERSON_NAME]"
type textarea "x"
type textarea "[PERSON_NAME] E"
type textarea "x"
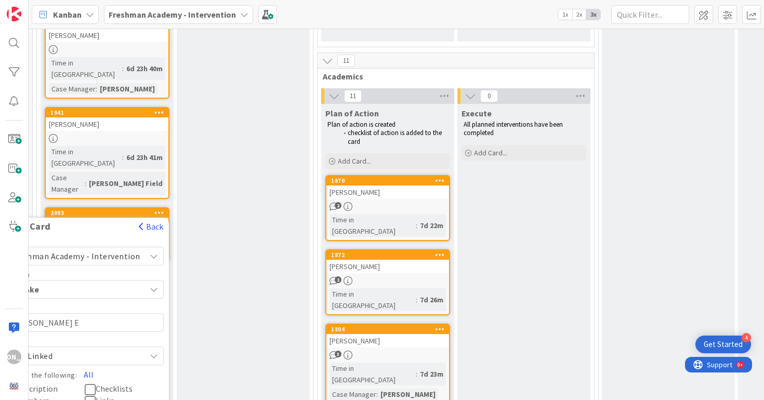
type textarea "[PERSON_NAME]"
type textarea "x"
type textarea "[PERSON_NAME]"
type textarea "x"
type textarea "[PERSON_NAME]"
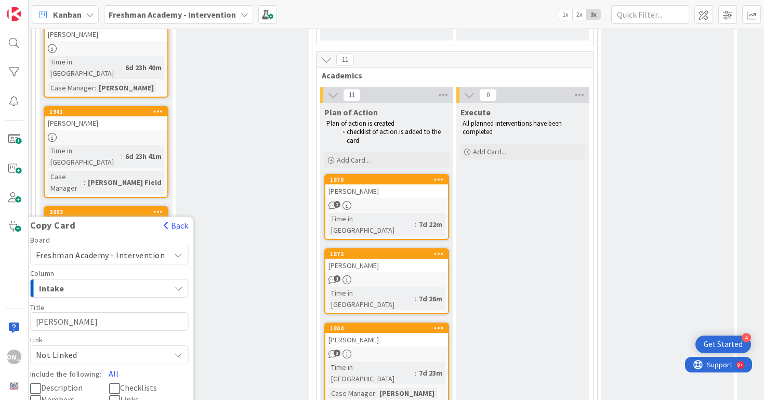
scroll to position [424, 1]
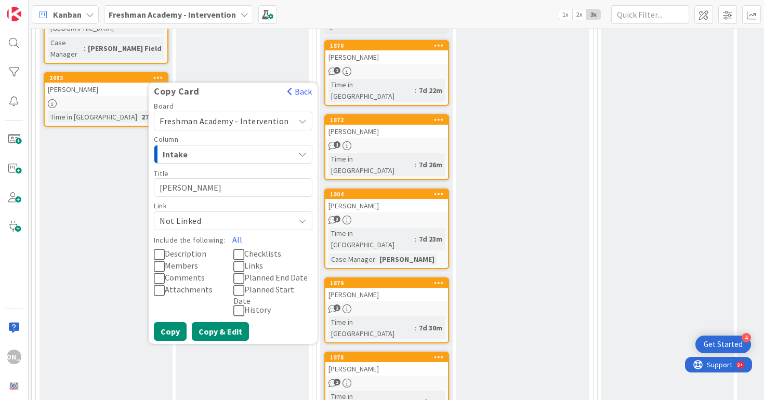
click at [217, 322] on button "Copy & Edit" at bounding box center [220, 331] width 57 height 19
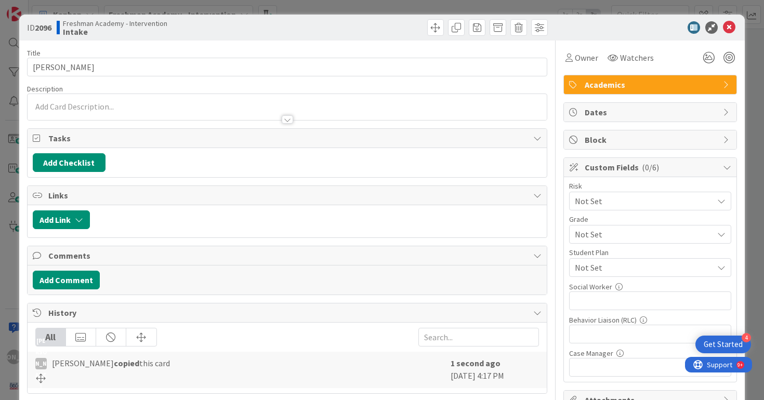
click at [228, 101] on div at bounding box center [288, 107] width 520 height 26
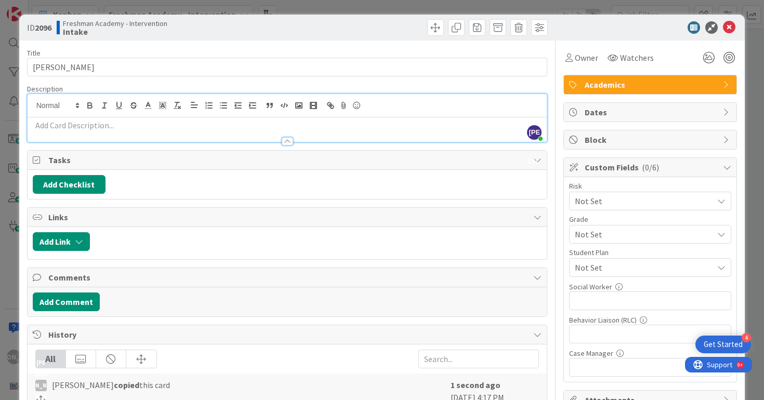
click at [211, 133] on div at bounding box center [288, 136] width 520 height 11
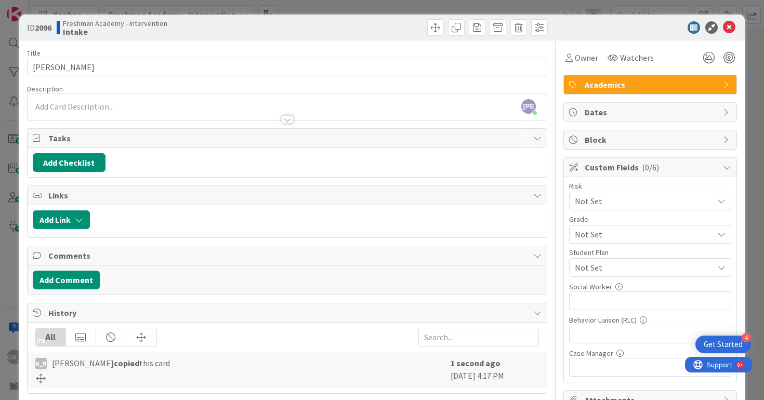
click at [219, 107] on p at bounding box center [287, 107] width 509 height 12
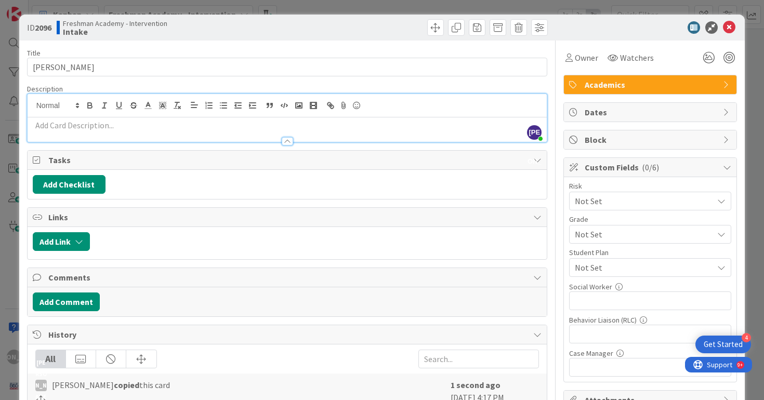
click at [168, 130] on p at bounding box center [287, 126] width 509 height 12
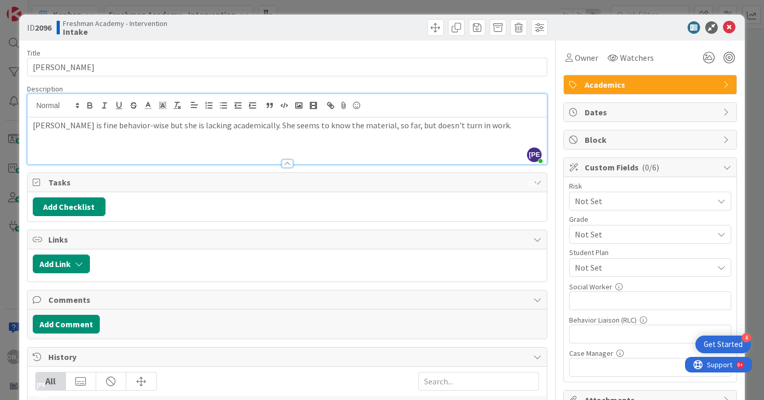
scroll to position [306, 1]
type textarea "x"
click at [486, 123] on p "[PERSON_NAME] is fine behavior-wise but she is lacking academically. She seems …" at bounding box center [287, 126] width 509 height 12
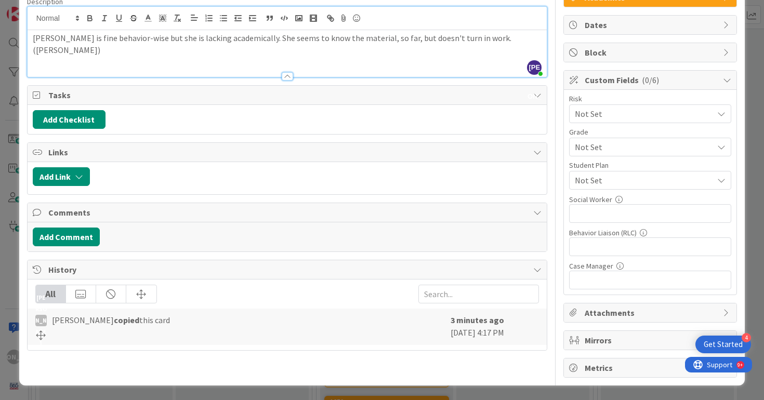
scroll to position [0, 0]
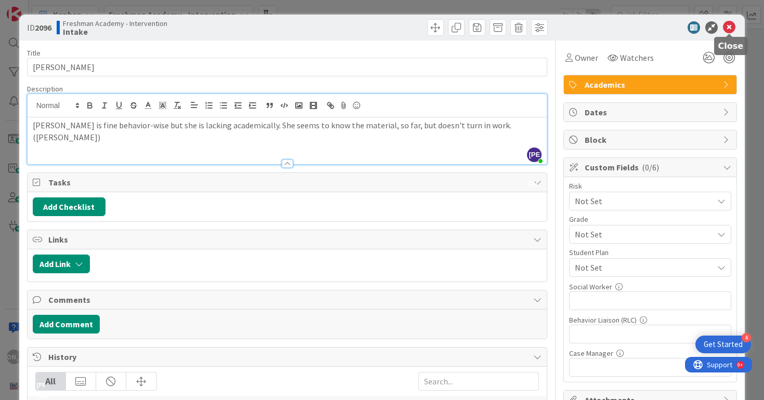
click at [730, 31] on icon at bounding box center [729, 27] width 12 height 12
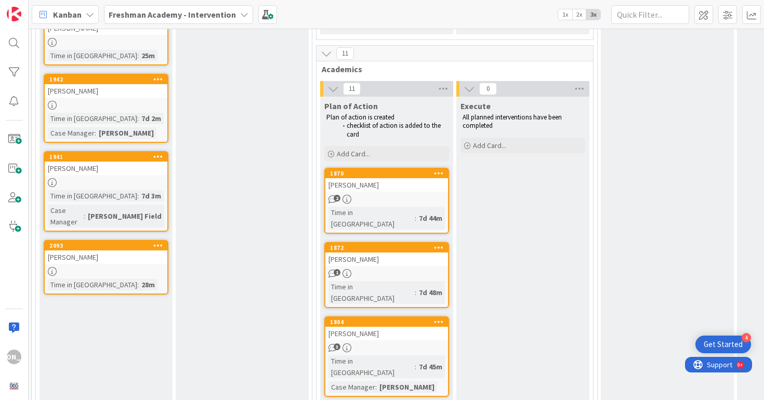
scroll to position [427, 1]
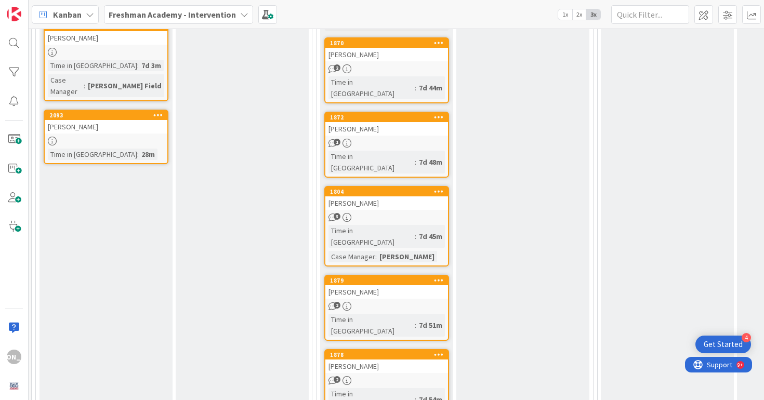
click at [413, 122] on div "[PERSON_NAME]" at bounding box center [386, 129] width 123 height 14
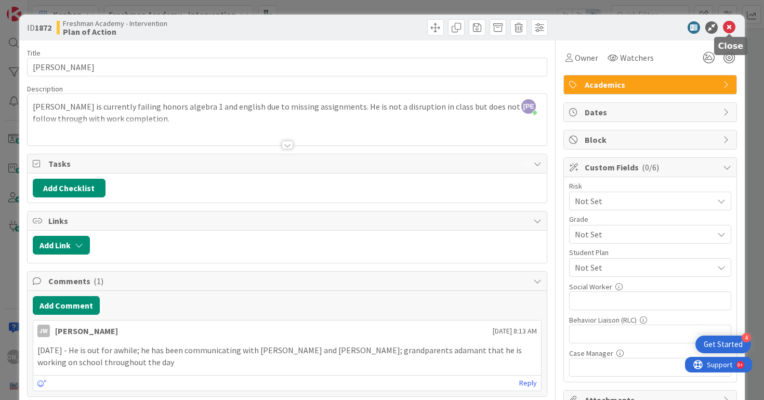
click at [731, 28] on icon at bounding box center [729, 27] width 12 height 12
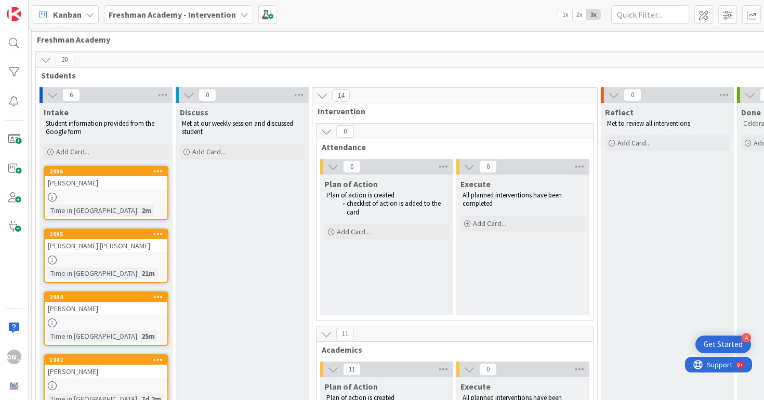
scroll to position [0, 1]
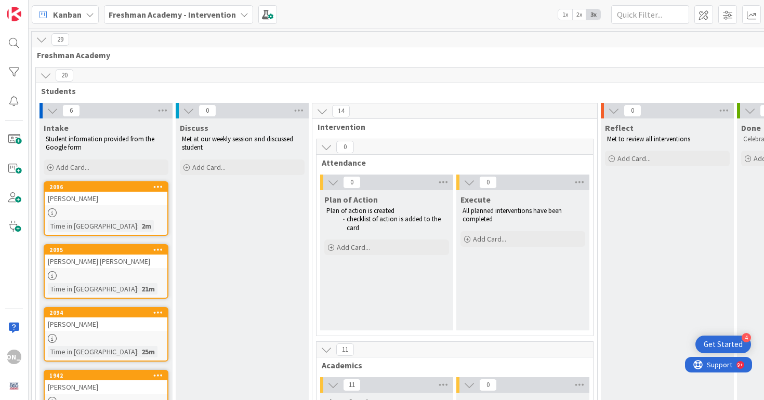
type textarea "x"
